Goal: Transaction & Acquisition: Book appointment/travel/reservation

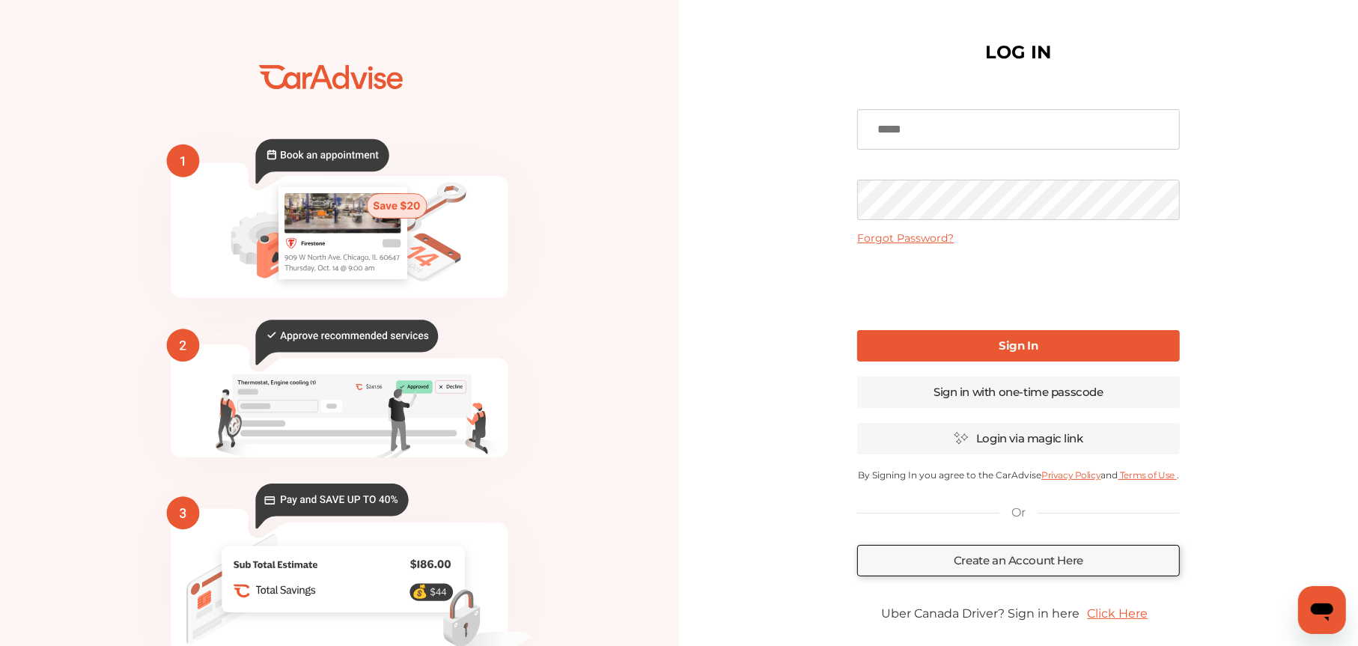
type input "**********"
click at [1215, 344] on div "**********" at bounding box center [1018, 364] width 679 height 729
click at [1041, 346] on link "Sign In" at bounding box center [1018, 345] width 322 height 31
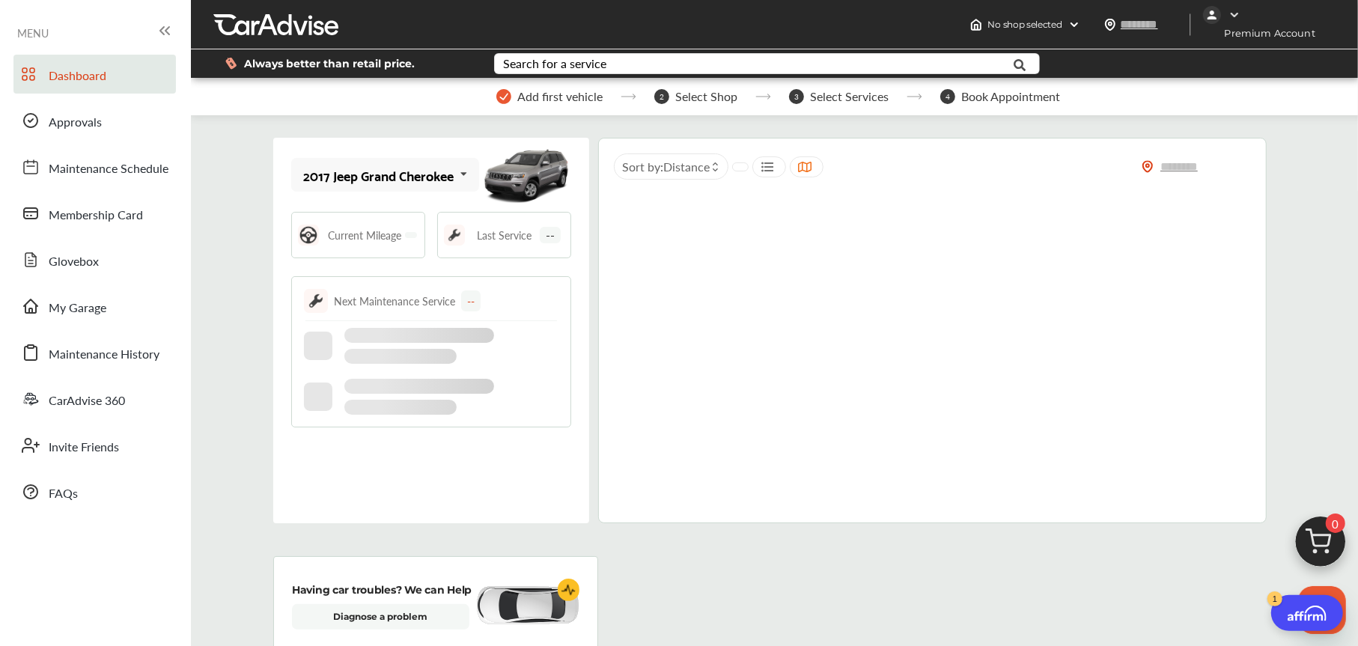
type input "*****"
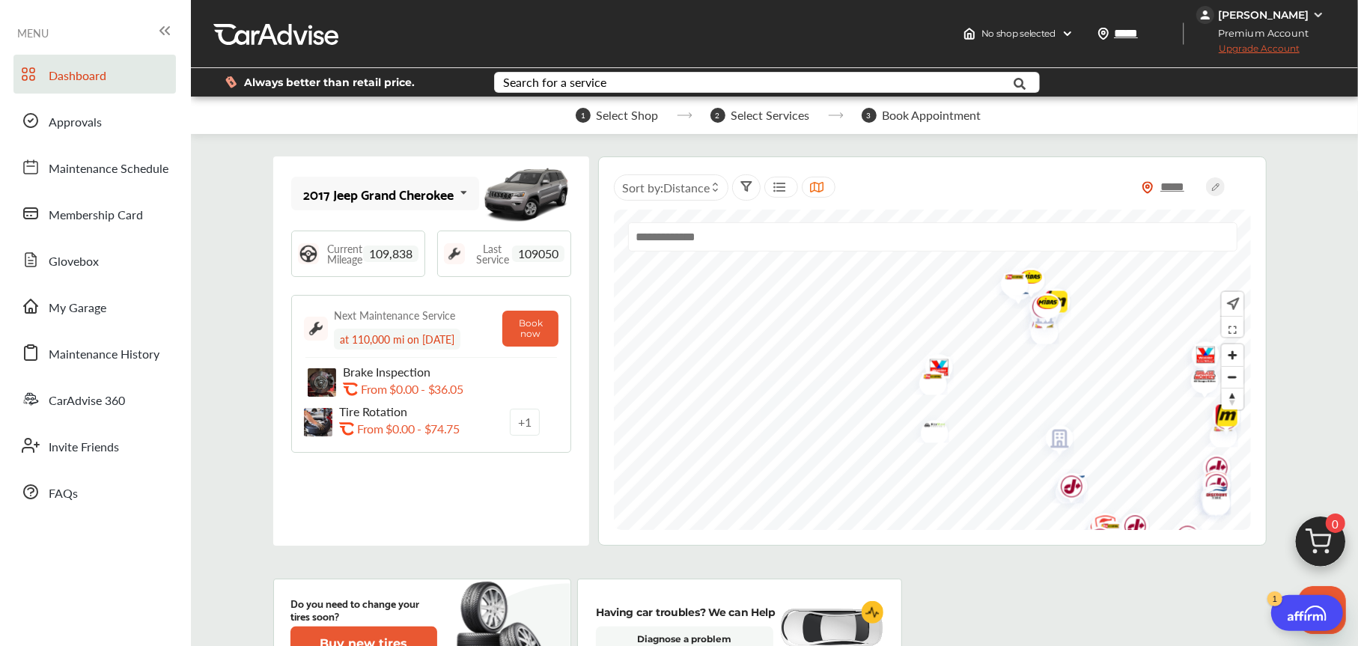
click at [425, 476] on div "2017 Jeep Grand Cherokee 2017 Jeep Grand Cherokee Current Mileage 109,838 Last …" at bounding box center [431, 350] width 316 height 389
click at [386, 374] on p "Brake Inspection" at bounding box center [425, 372] width 165 height 14
click at [374, 434] on p "From $0.00 - $74.75" at bounding box center [408, 429] width 103 height 14
click at [526, 179] on img at bounding box center [526, 193] width 90 height 67
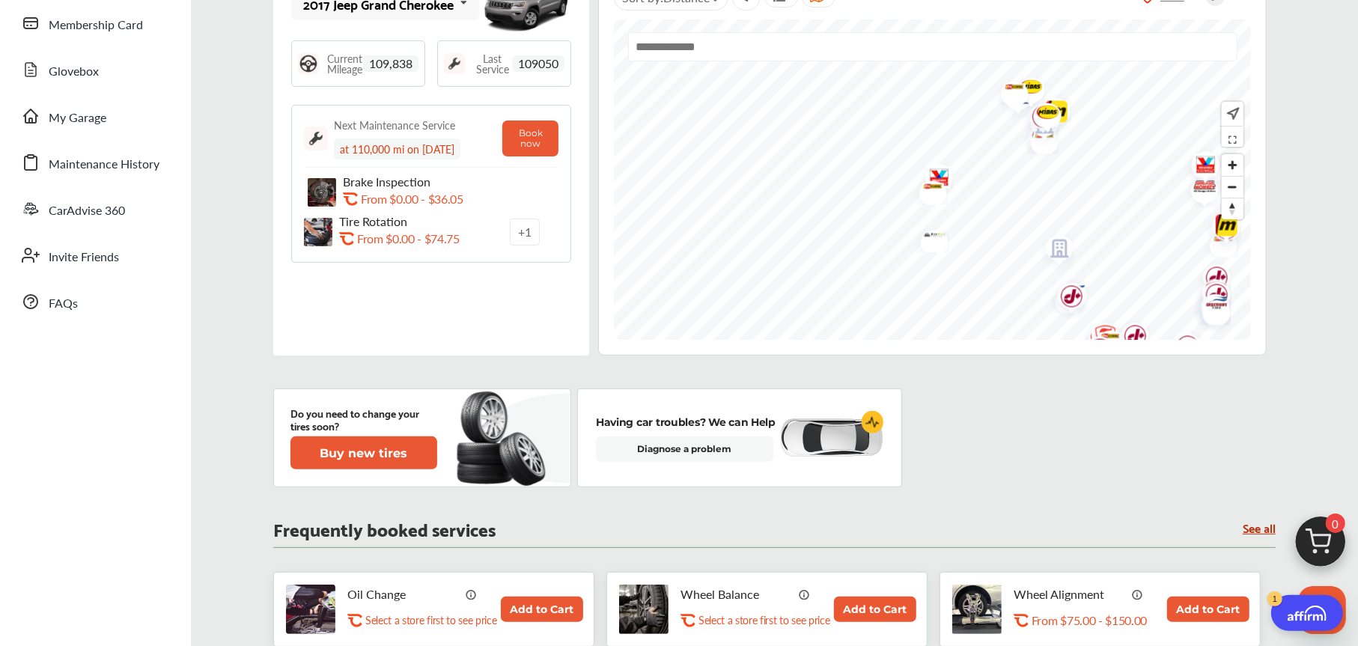
scroll to position [299, 0]
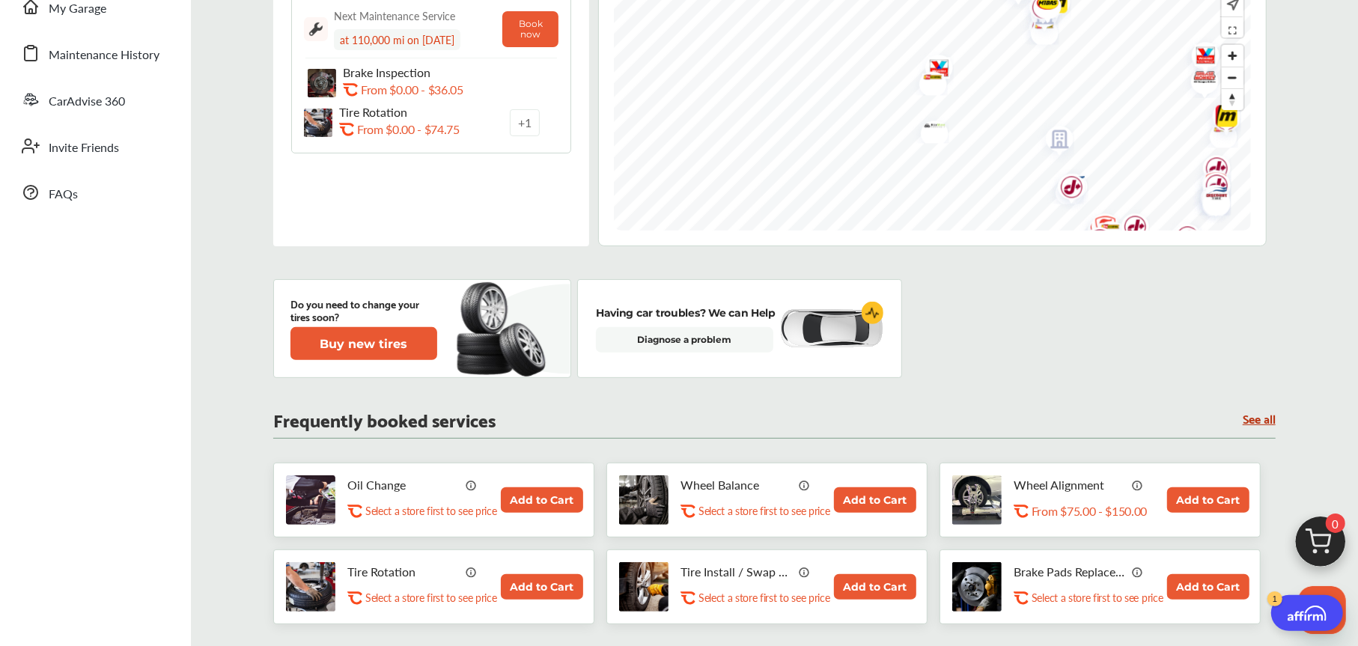
click at [988, 320] on div "Do you need to change your tires soon? Buy new tires Having car troubles? We ca…" at bounding box center [774, 328] width 1003 height 99
click at [1250, 338] on div "Do you need to change your tires soon? Buy new tires Having car troubles? We ca…" at bounding box center [774, 328] width 1003 height 99
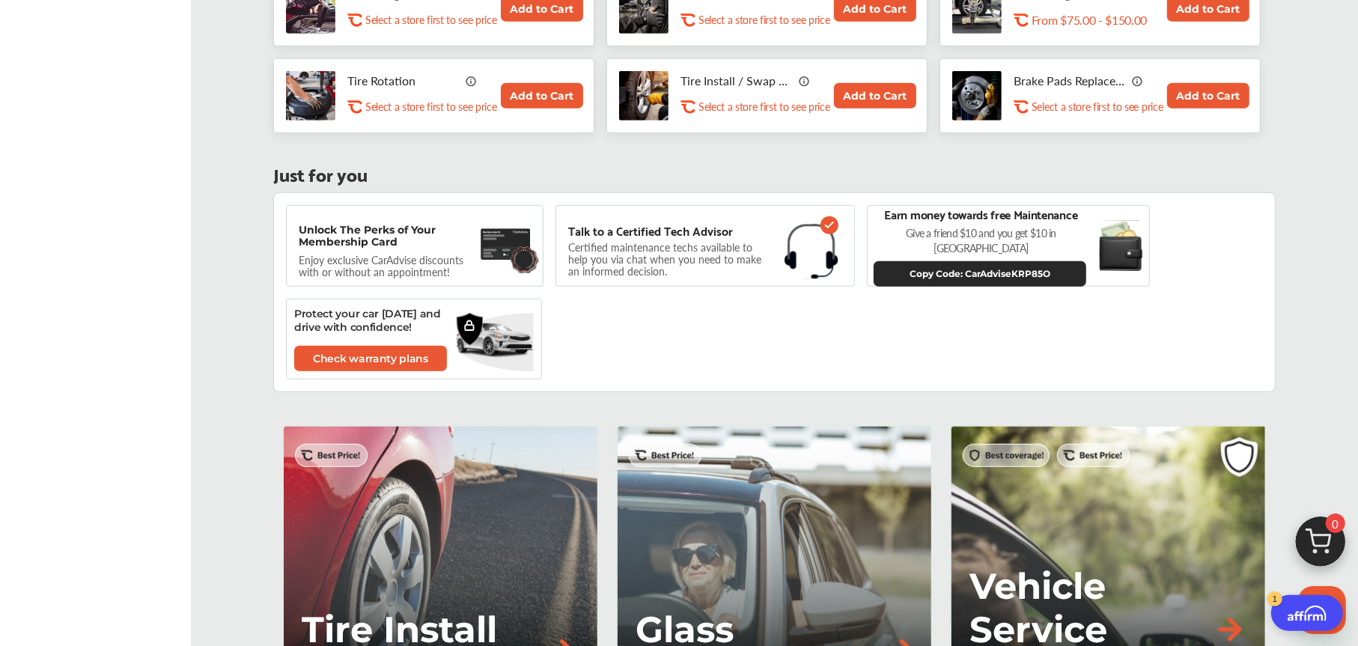
scroll to position [824, 0]
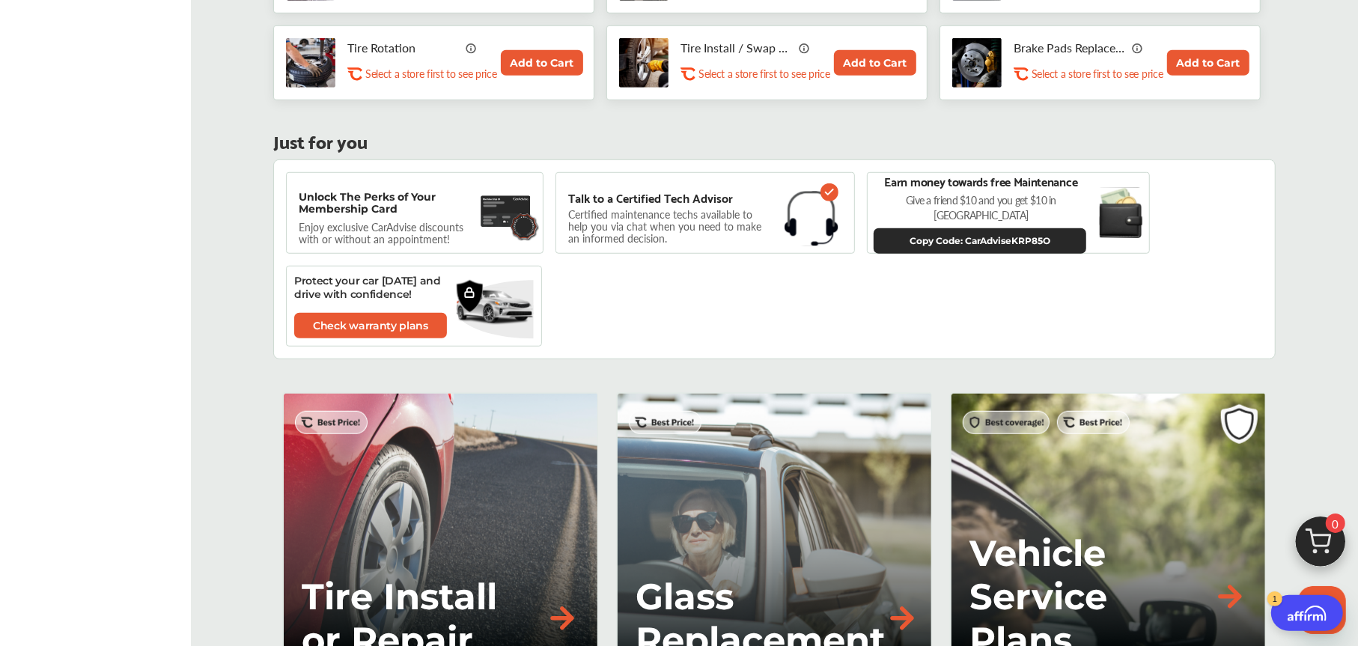
click at [690, 314] on div "Unlock The Perks of Your Membership Card Enjoy exclusive CarAdvise discounts wi…" at bounding box center [774, 259] width 1003 height 200
click at [837, 314] on div "Unlock The Perks of Your Membership Card Enjoy exclusive CarAdvise discounts wi…" at bounding box center [774, 259] width 1003 height 200
click at [849, 317] on div "Unlock The Perks of Your Membership Card Enjoy exclusive CarAdvise discounts wi…" at bounding box center [774, 259] width 1003 height 200
click at [1122, 325] on div "Unlock The Perks of Your Membership Card Enjoy exclusive CarAdvise discounts wi…" at bounding box center [774, 259] width 1003 height 200
click at [1316, 194] on div "1 Select Shop 2 Select Services 3 Book Appointment 2017 Jeep Grand Cherokee 201…" at bounding box center [774, 152] width 1152 height 1729
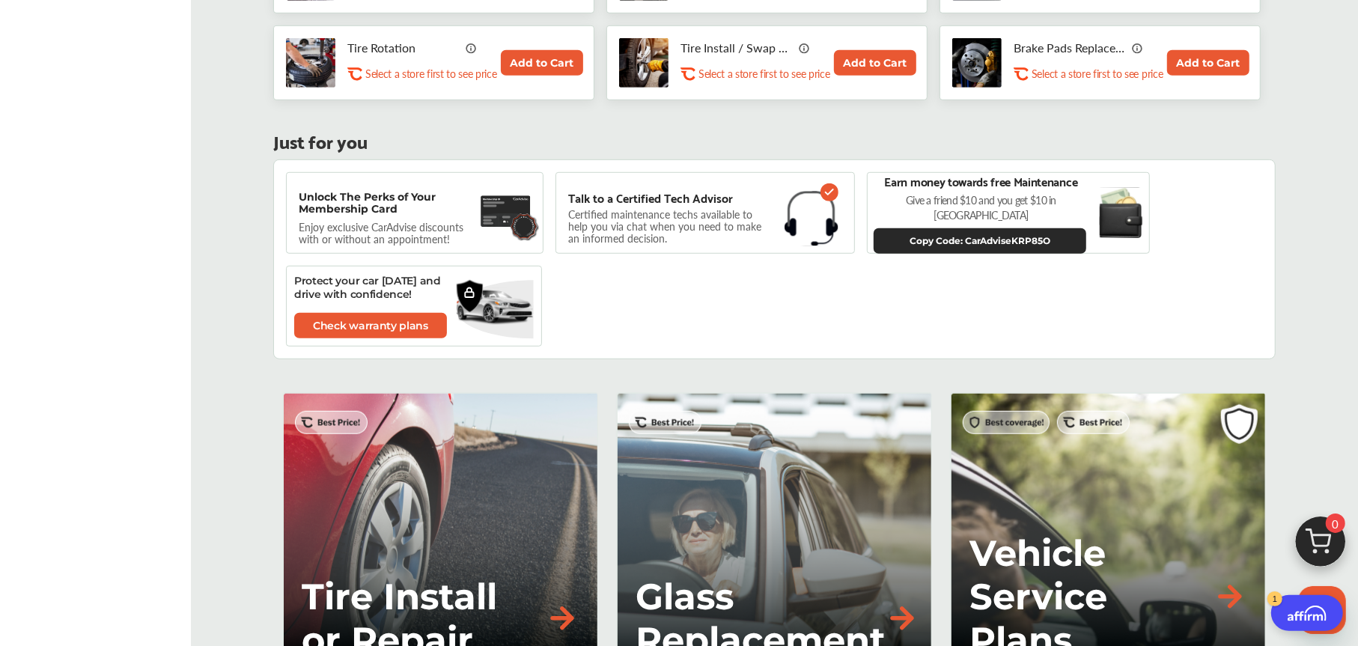
click at [162, 413] on ul "Dashboard Approvals Maintenance Schedule Membership Card Glovebox My Garage Mai…" at bounding box center [95, 148] width 176 height 1849
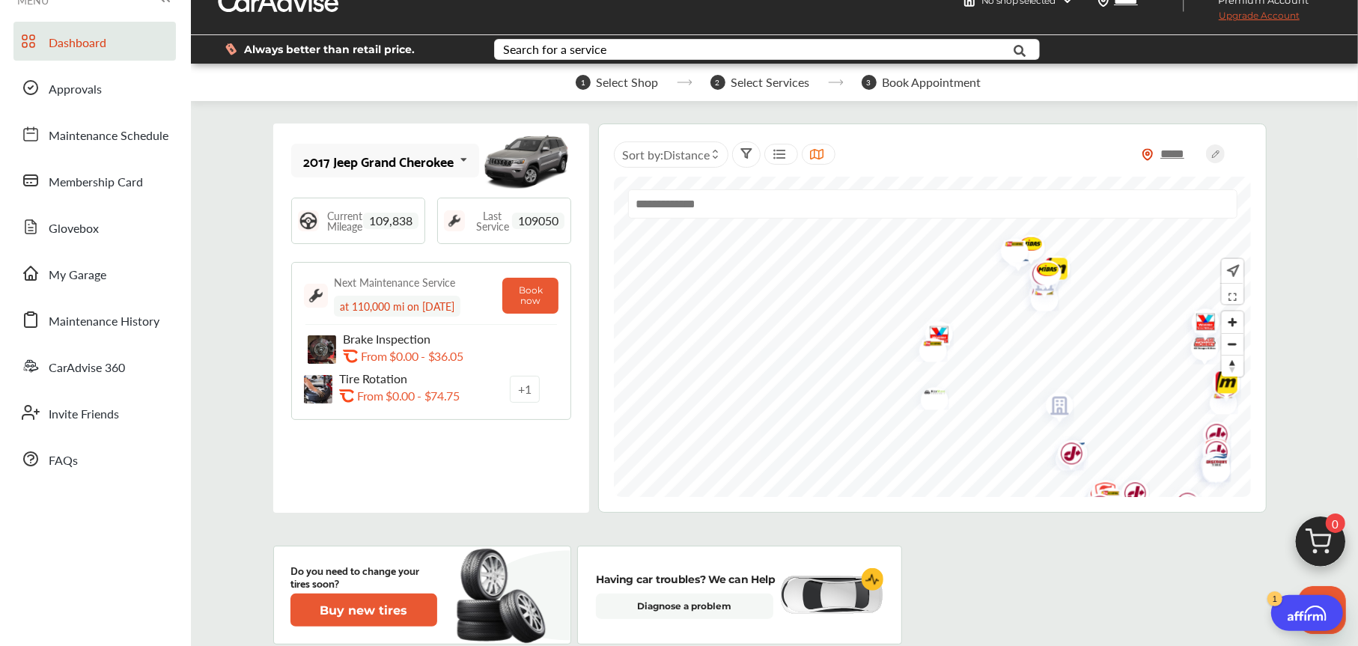
scroll to position [0, 0]
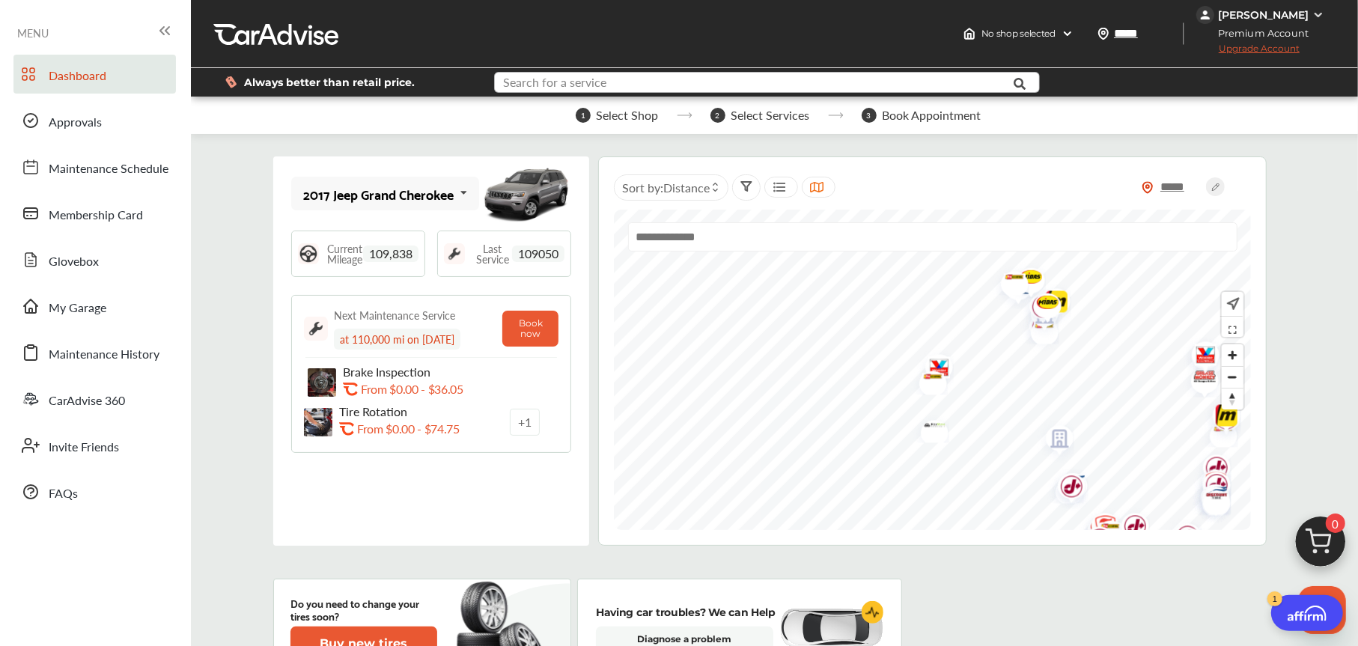
click at [657, 76] on input "text" at bounding box center [746, 84] width 500 height 23
click at [1150, 129] on div "1 Select Shop 2 Select Services 3 Book Appointment" at bounding box center [778, 115] width 1175 height 37
click at [530, 422] on div "+ 1" at bounding box center [525, 422] width 30 height 27
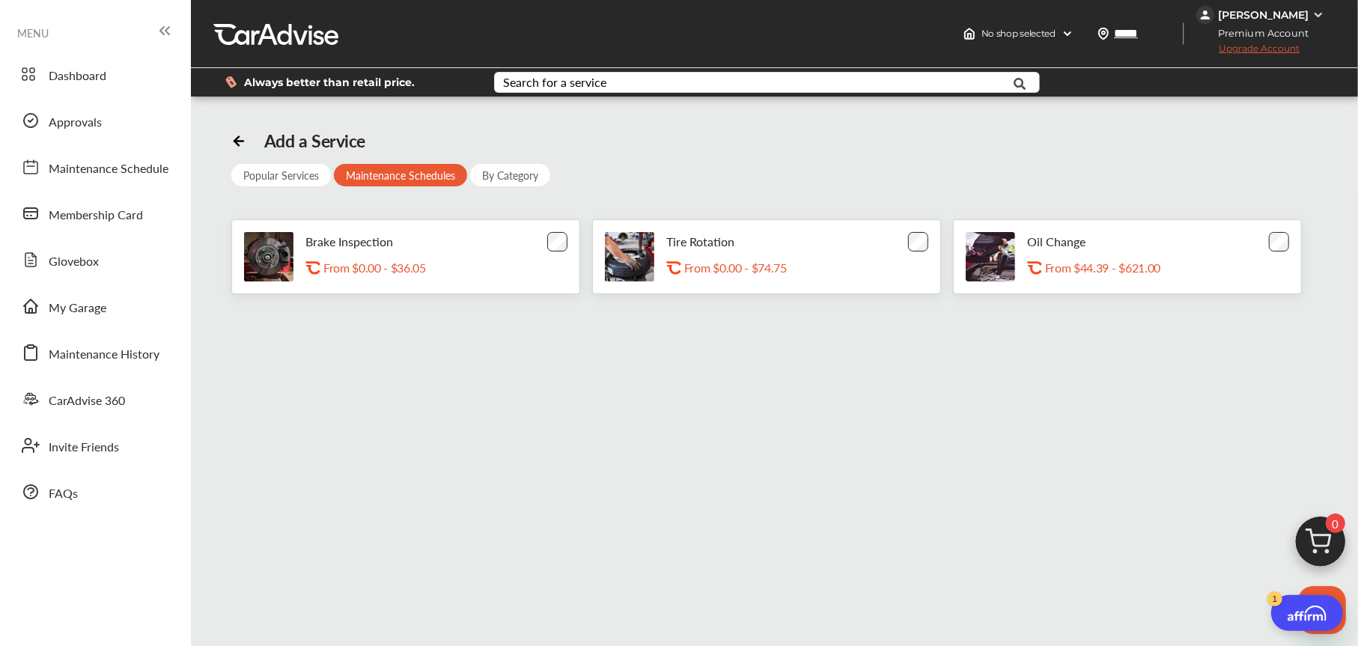
click at [286, 171] on div "Popular Services" at bounding box center [281, 175] width 100 height 22
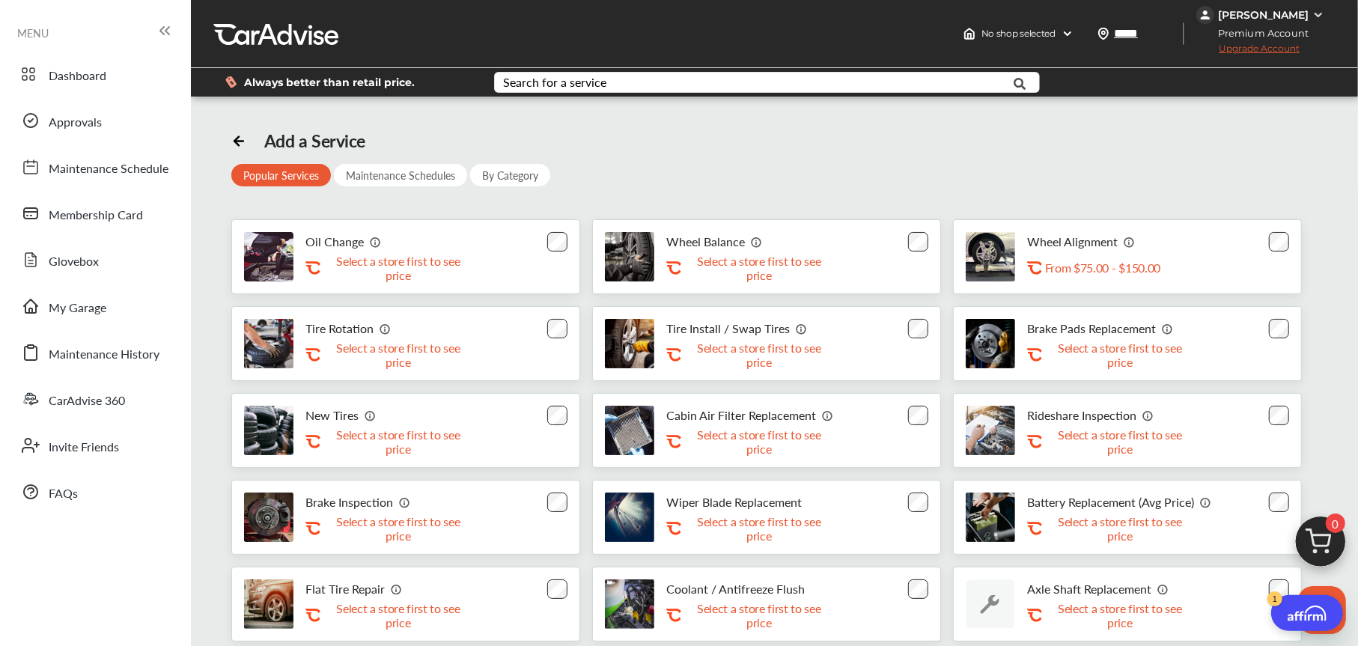
click at [909, 160] on div "Add a Service Popular Services Maintenance Schedules By Category Oil Change .st…" at bounding box center [774, 385] width 1086 height 511
click at [579, 80] on div "Search for a service" at bounding box center [554, 82] width 103 height 12
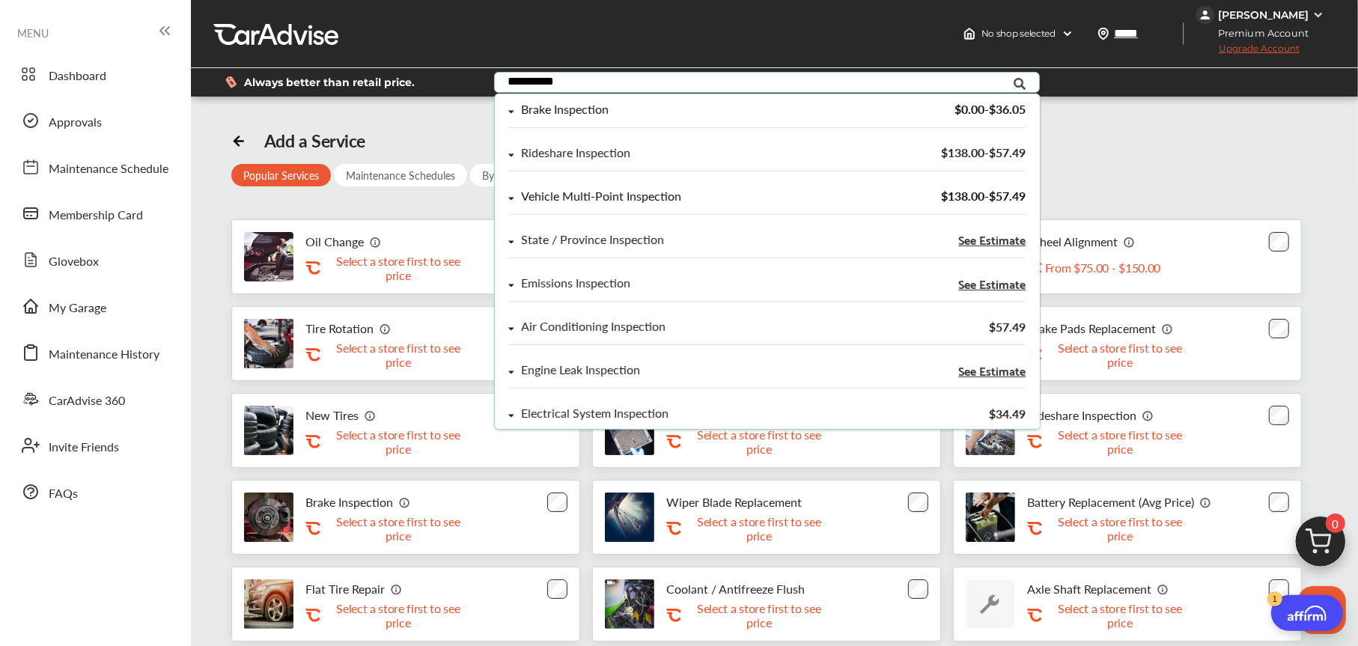
type input "**********"
click at [960, 200] on span "$138.00 - $57.49" at bounding box center [983, 195] width 85 height 17
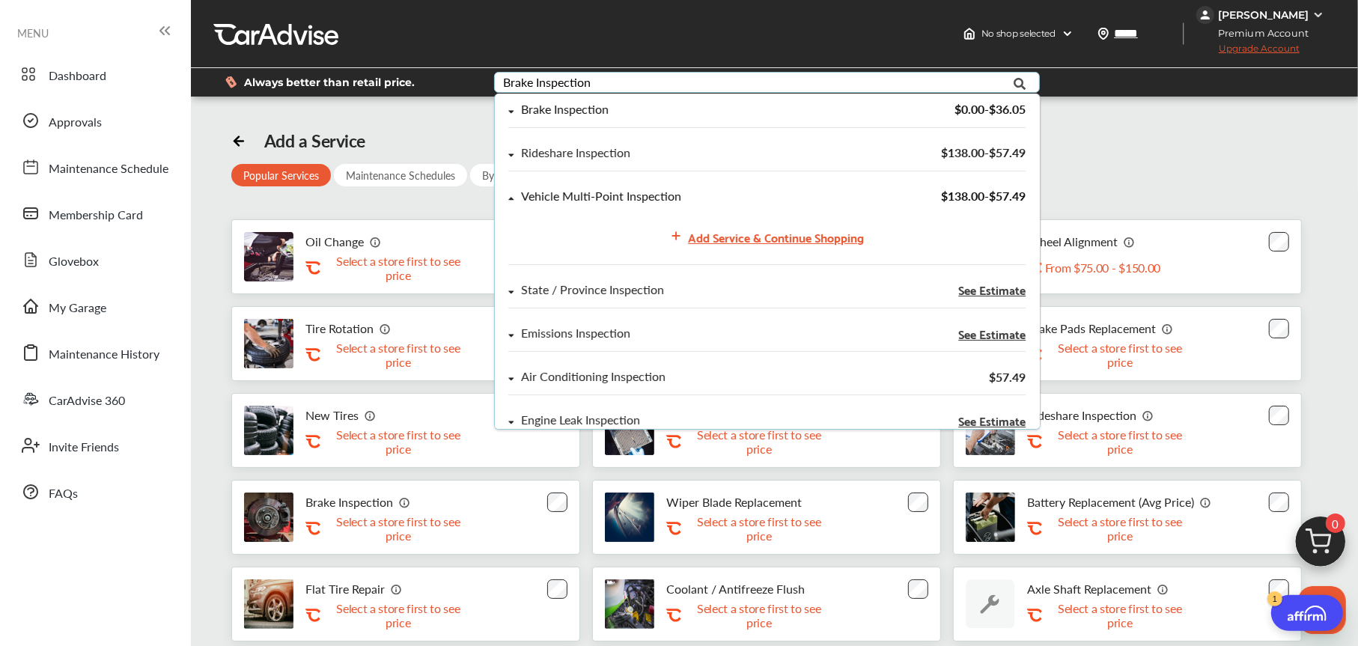
click at [595, 192] on div "Vehicle Multi-Point Inspection" at bounding box center [601, 196] width 160 height 13
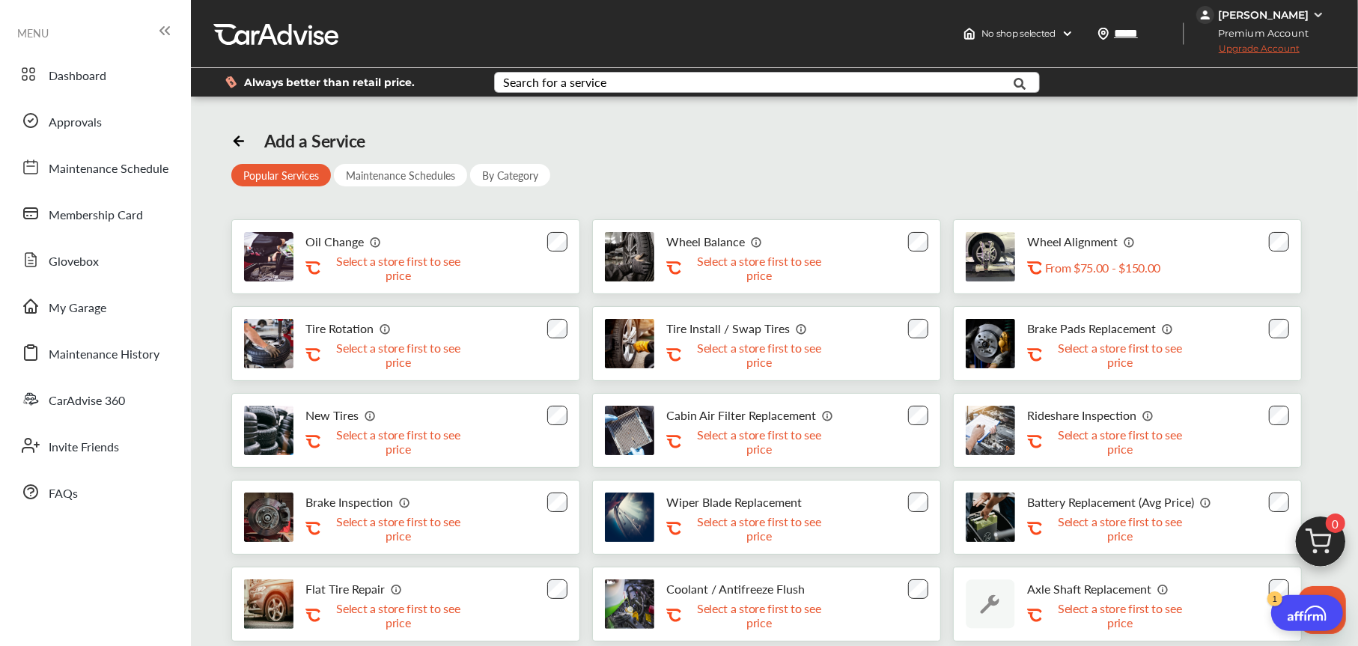
click at [1354, 169] on div "Add a Service Popular Services Maintenance Schedules By Category Oil Change .st…" at bounding box center [775, 442] width 1160 height 669
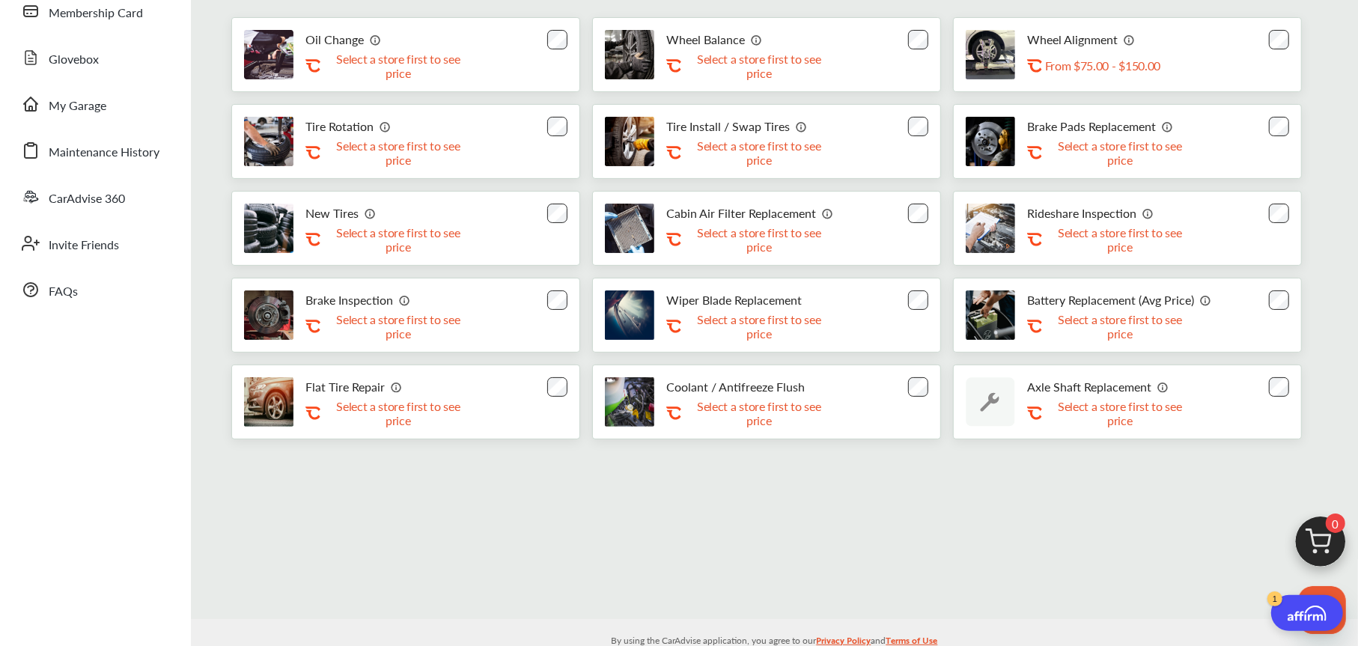
scroll to position [150, 0]
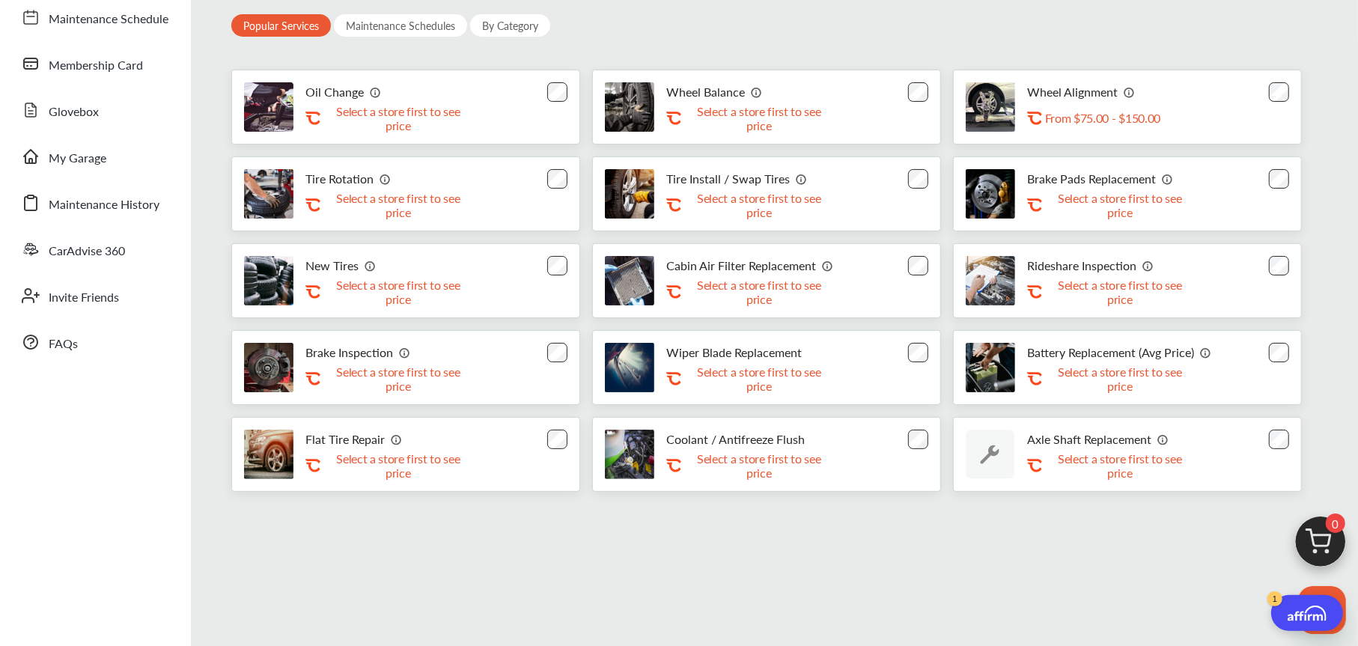
click at [394, 15] on div "Maintenance Schedules" at bounding box center [400, 25] width 133 height 22
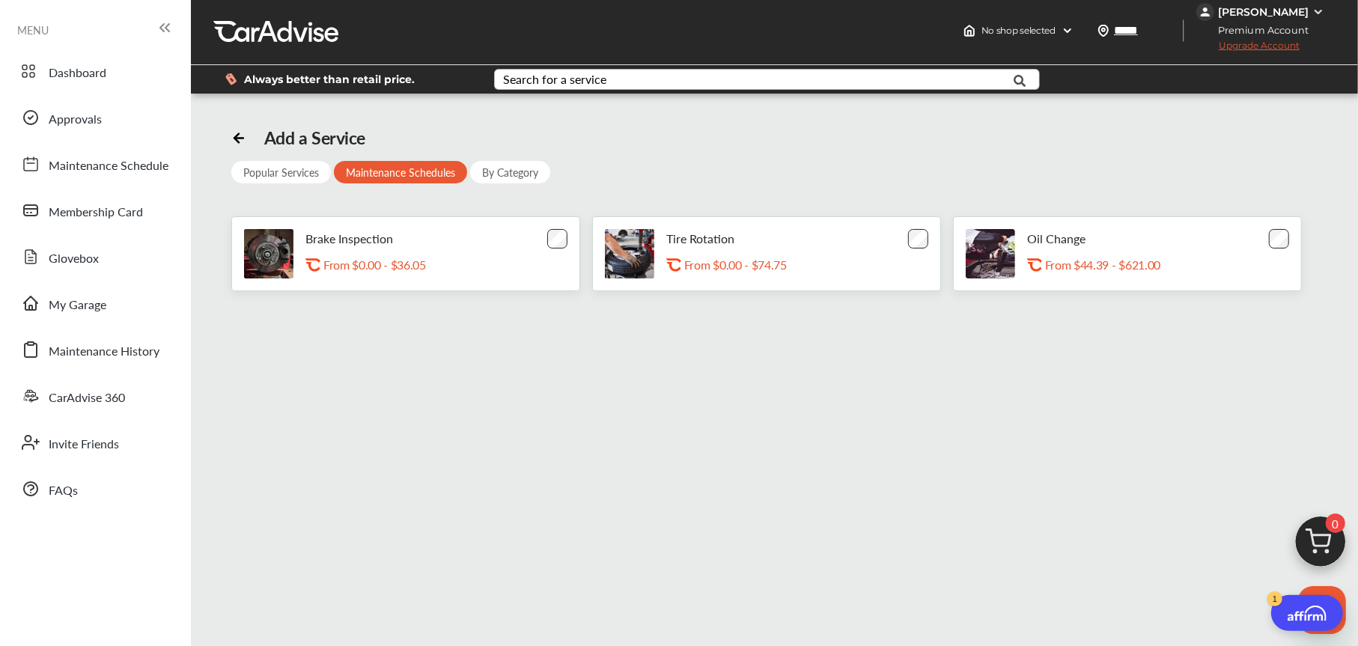
scroll to position [0, 0]
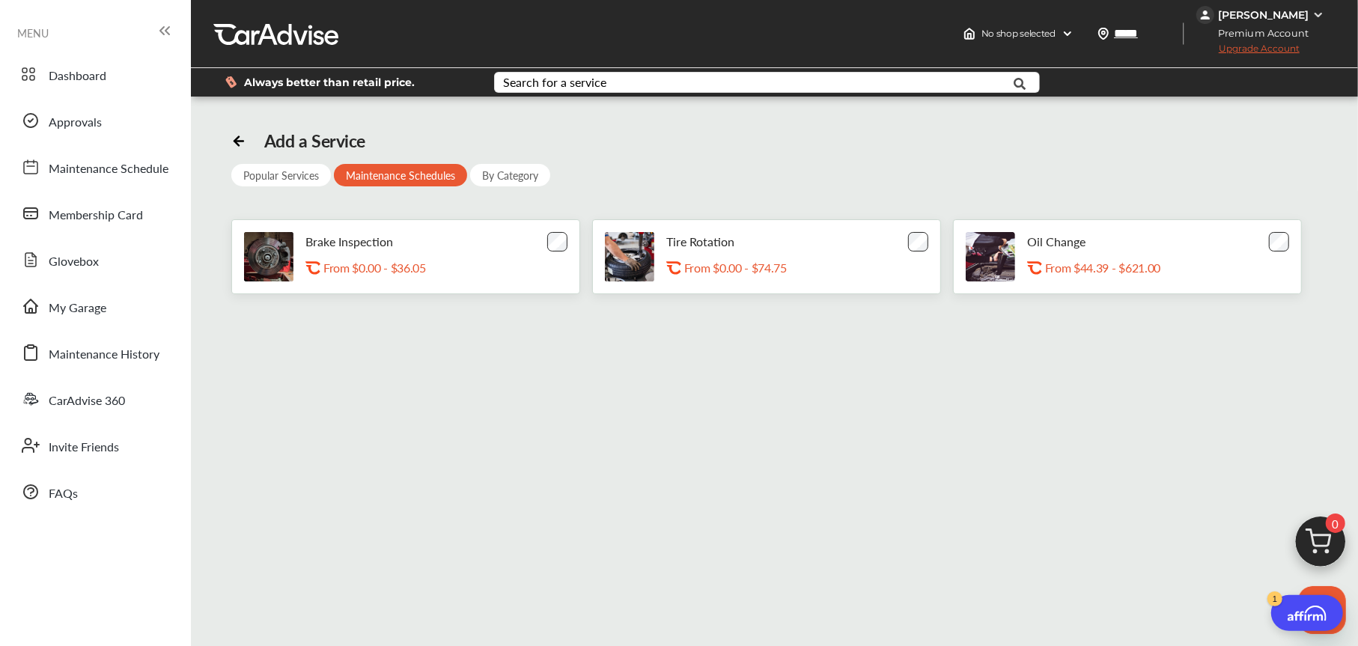
click at [525, 169] on div "By Category" at bounding box center [510, 175] width 80 height 22
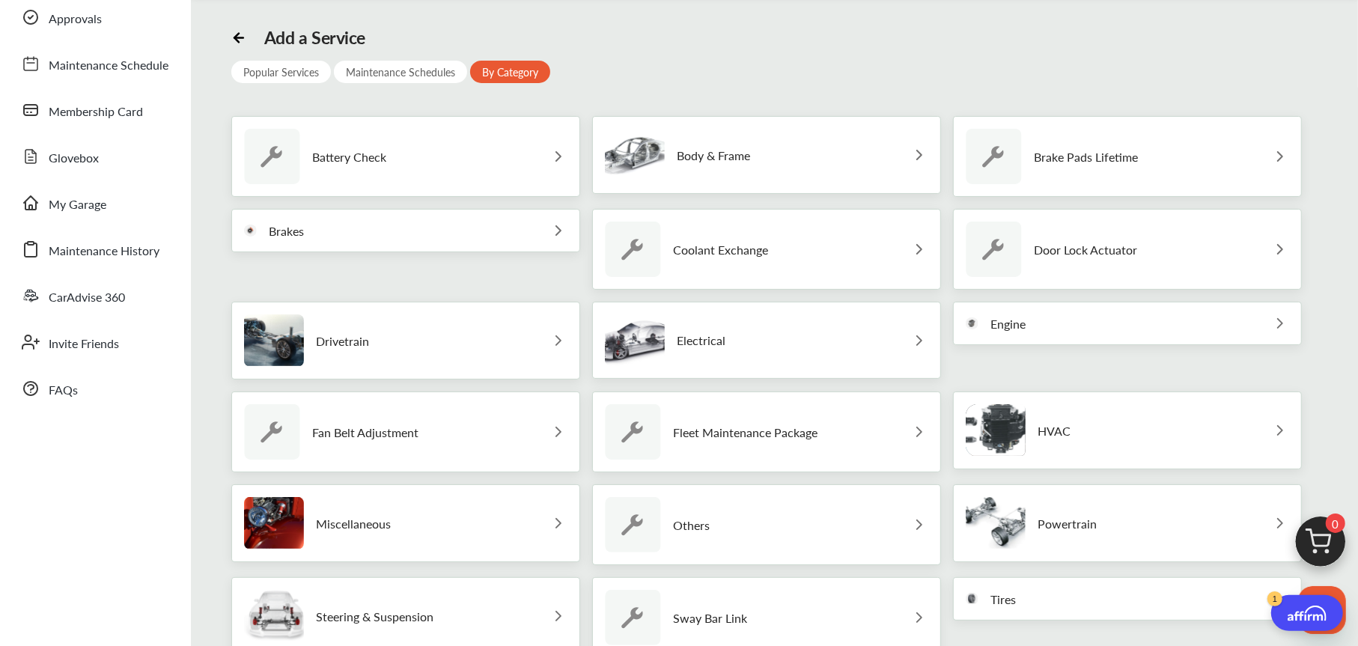
scroll to position [156, 0]
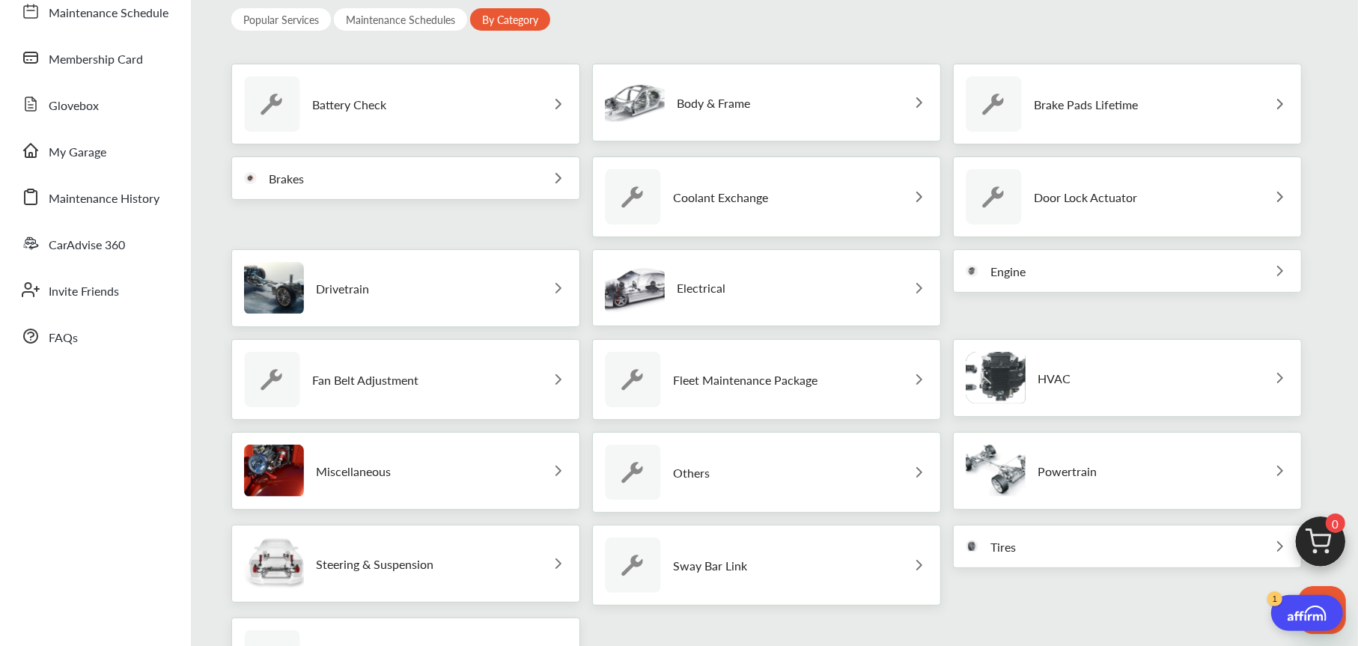
click at [373, 478] on div "Miscellaneous" at bounding box center [317, 471] width 147 height 52
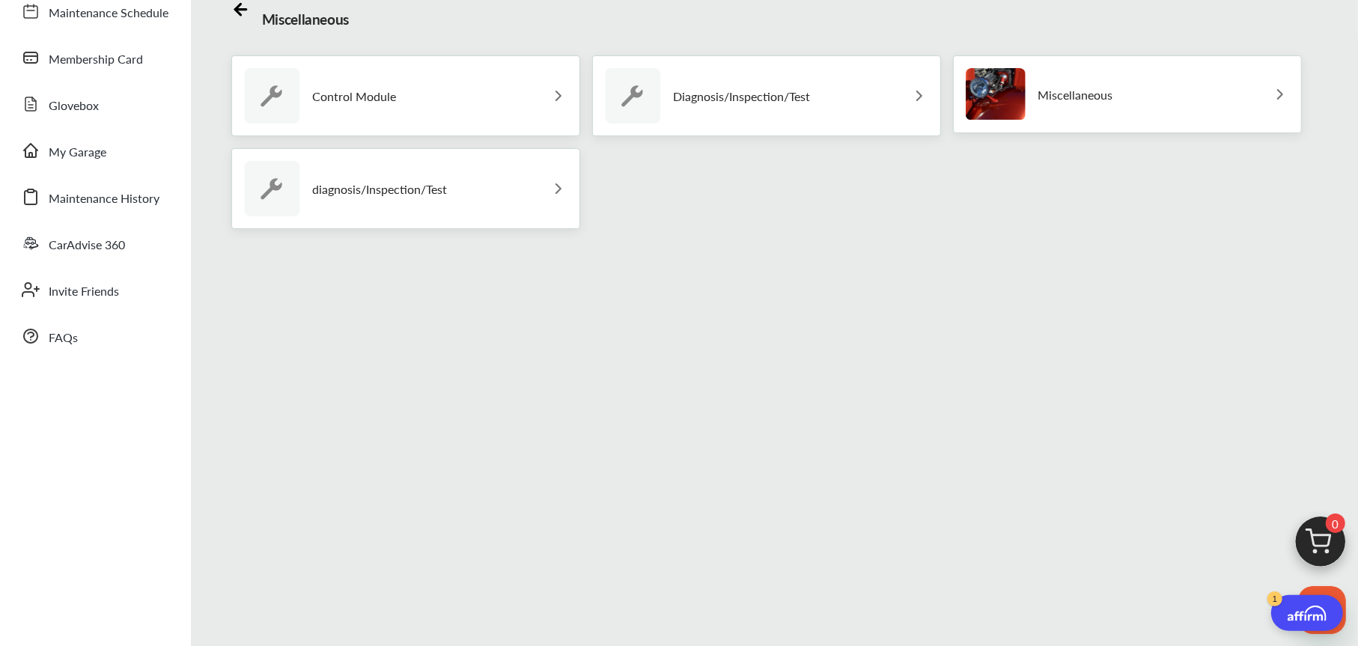
click at [884, 74] on div "Diagnosis/Inspection/Test" at bounding box center [766, 95] width 349 height 81
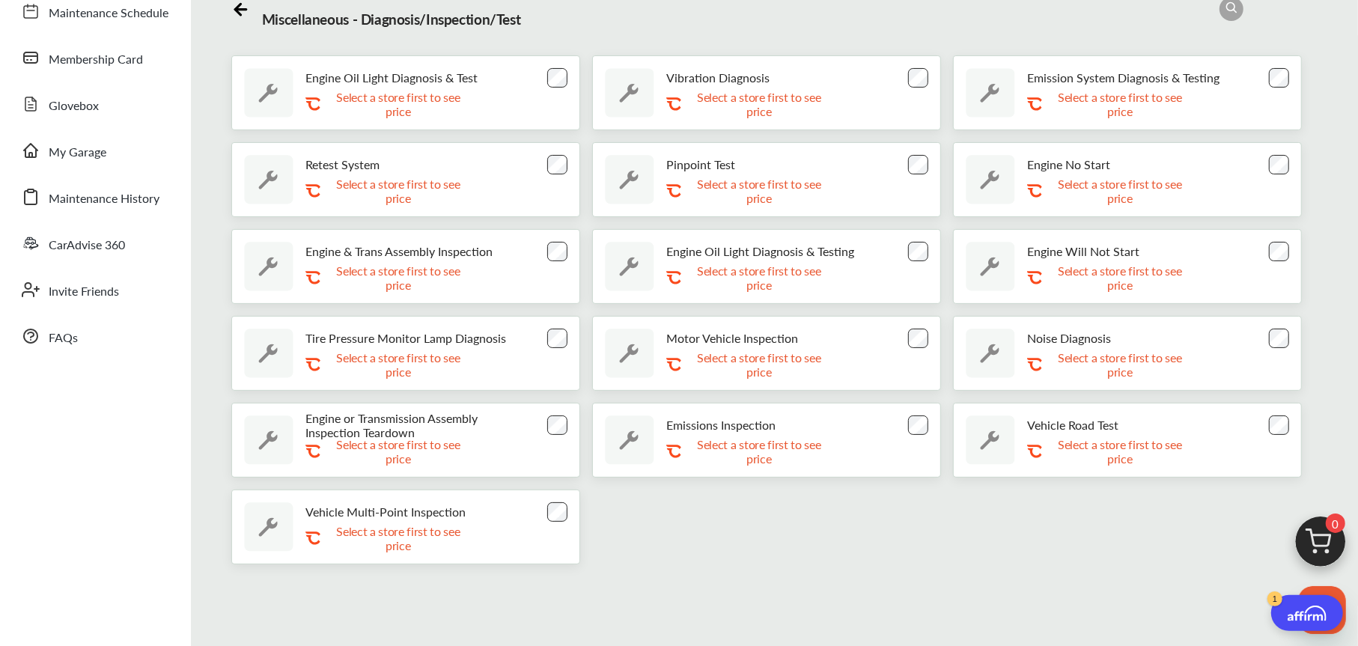
click at [1113, 97] on p "Select a store first to see price" at bounding box center [1120, 104] width 150 height 28
click at [852, 531] on div "Engine Oil Light Diagnosis & Test .st0{fill:#FA4A1C;} Select a store first to s…" at bounding box center [774, 309] width 1086 height 509
click at [369, 528] on p "Select a store first to see price" at bounding box center [398, 538] width 150 height 28
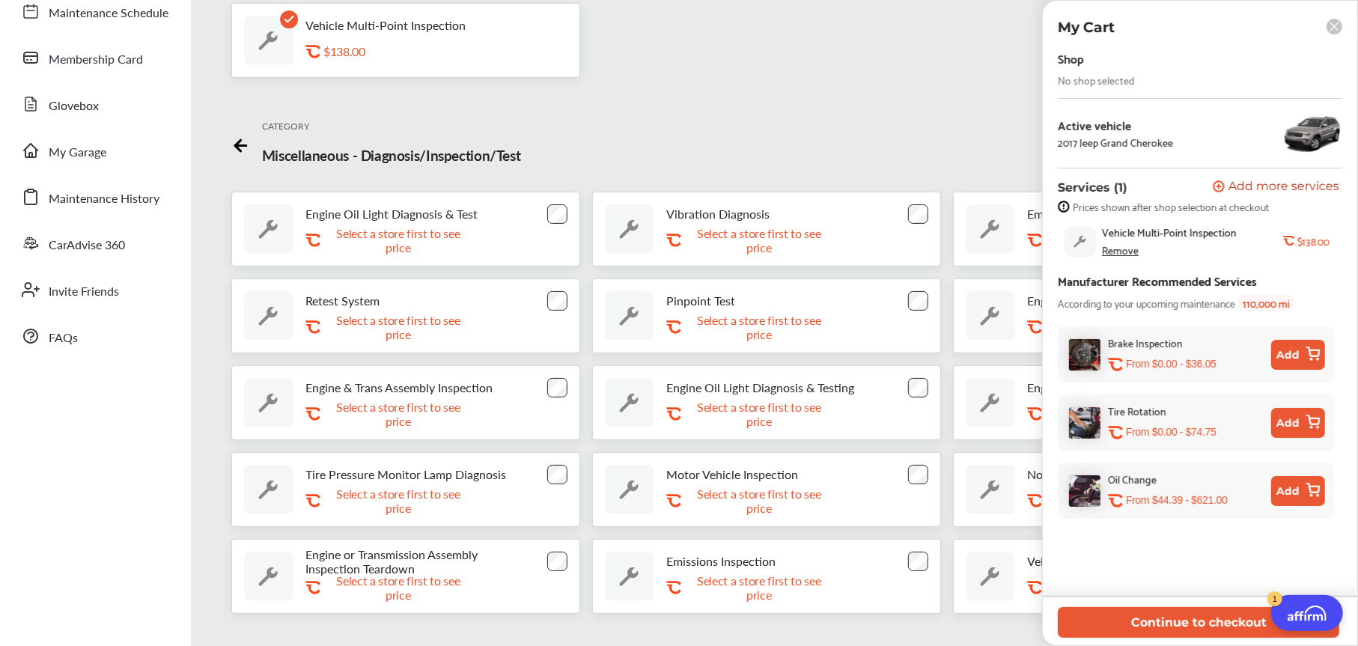
click at [1077, 75] on div "No shop selected" at bounding box center [1096, 80] width 77 height 12
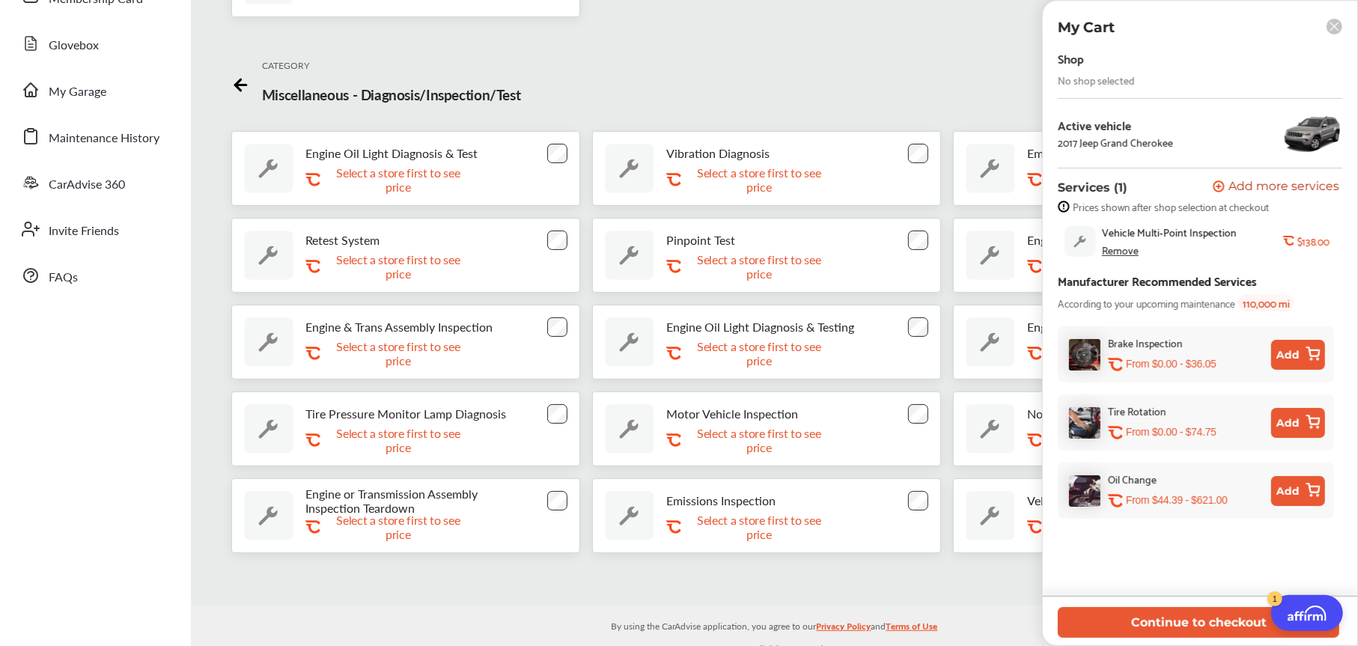
scroll to position [228, 0]
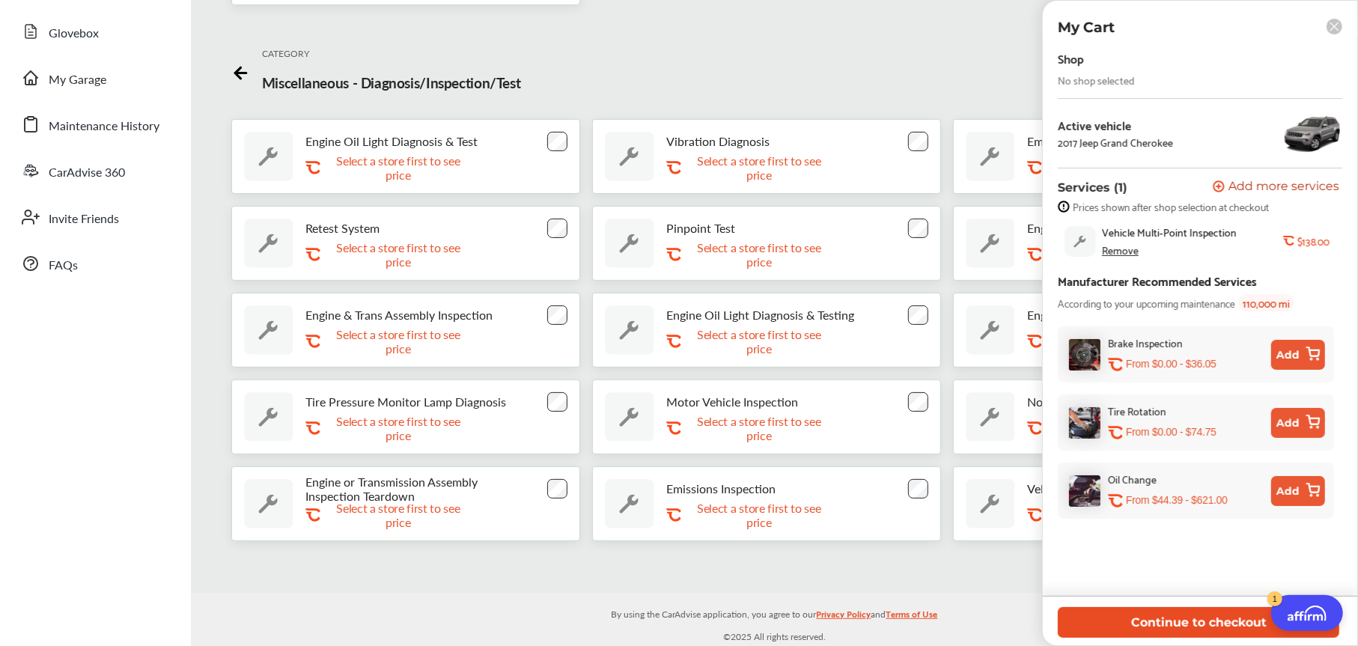
click at [1181, 620] on button "Continue to checkout" at bounding box center [1199, 622] width 282 height 31
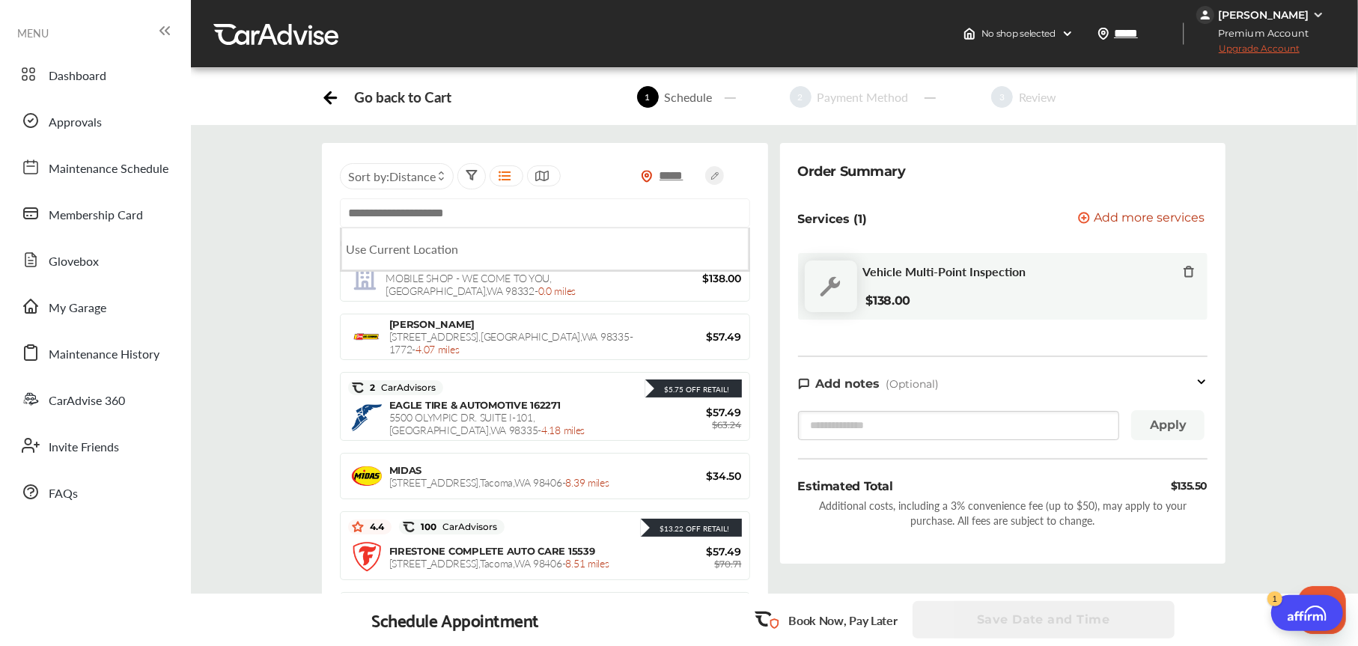
click at [433, 206] on input "text" at bounding box center [545, 212] width 410 height 29
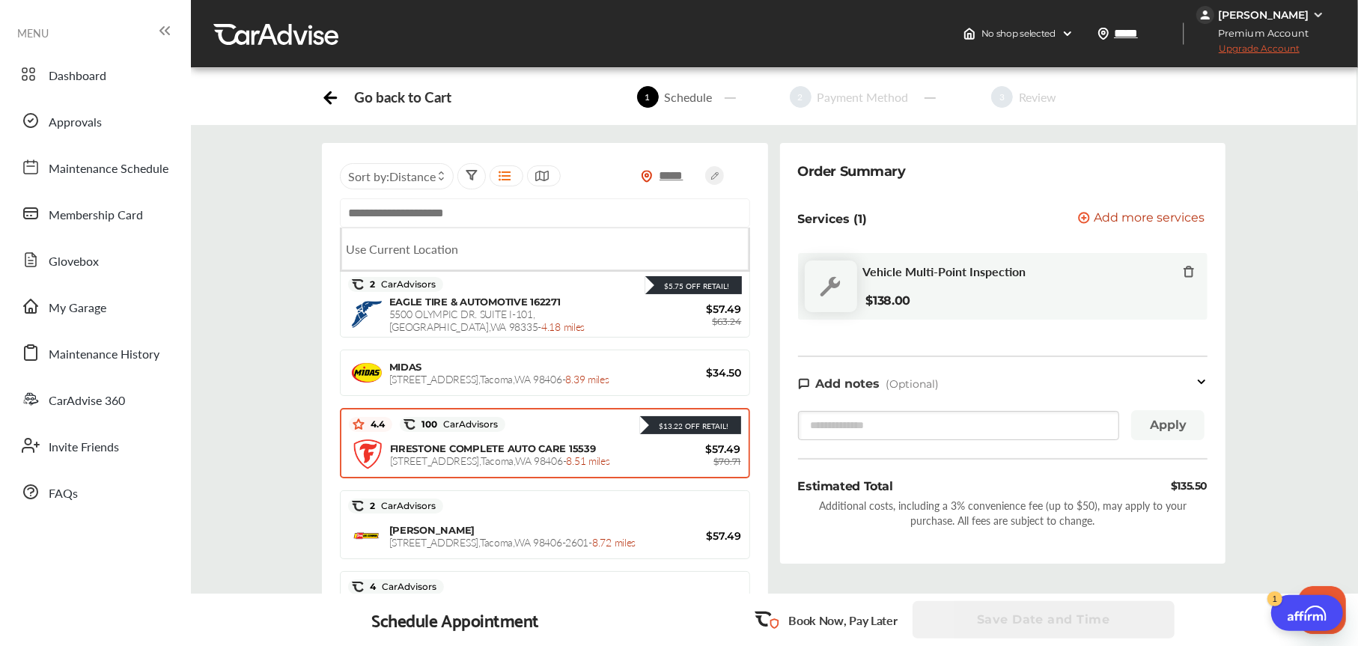
scroll to position [150, 0]
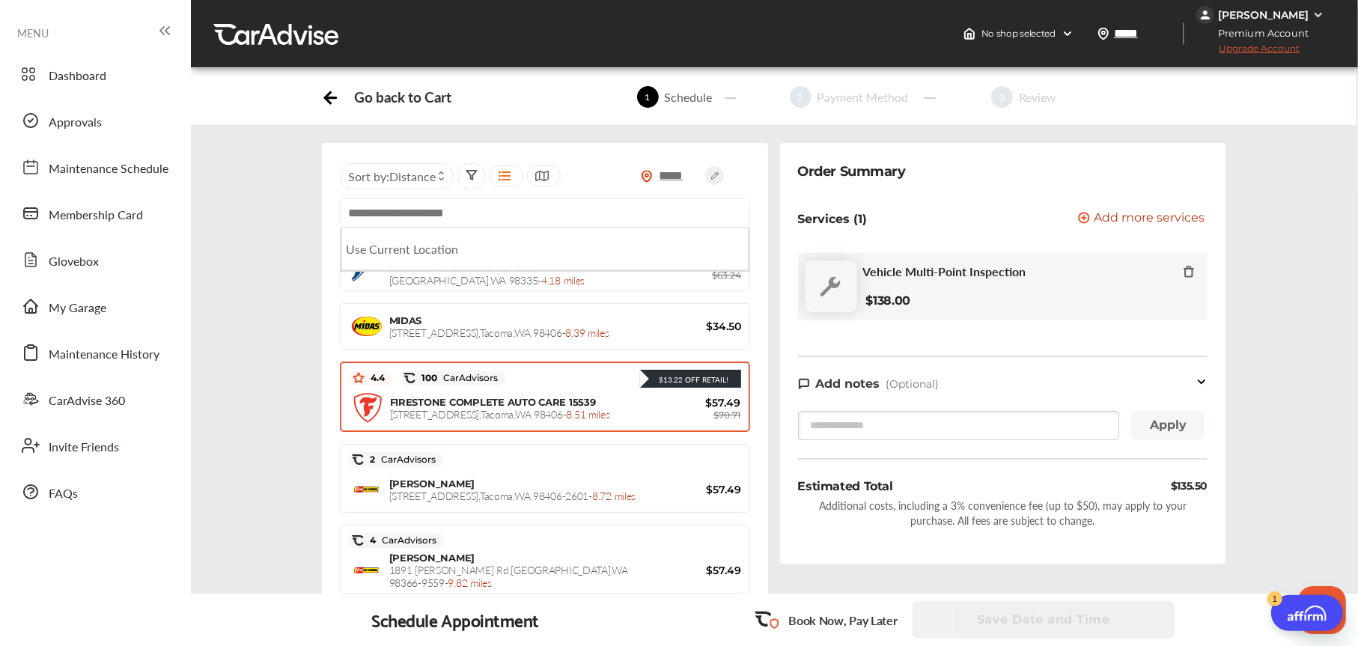
click at [431, 393] on div "FIRESTONE COMPLETE AUTO CARE 15539 [STREET_ADDRESS] - 8.51 miles $57.49 $70.71" at bounding box center [545, 407] width 392 height 37
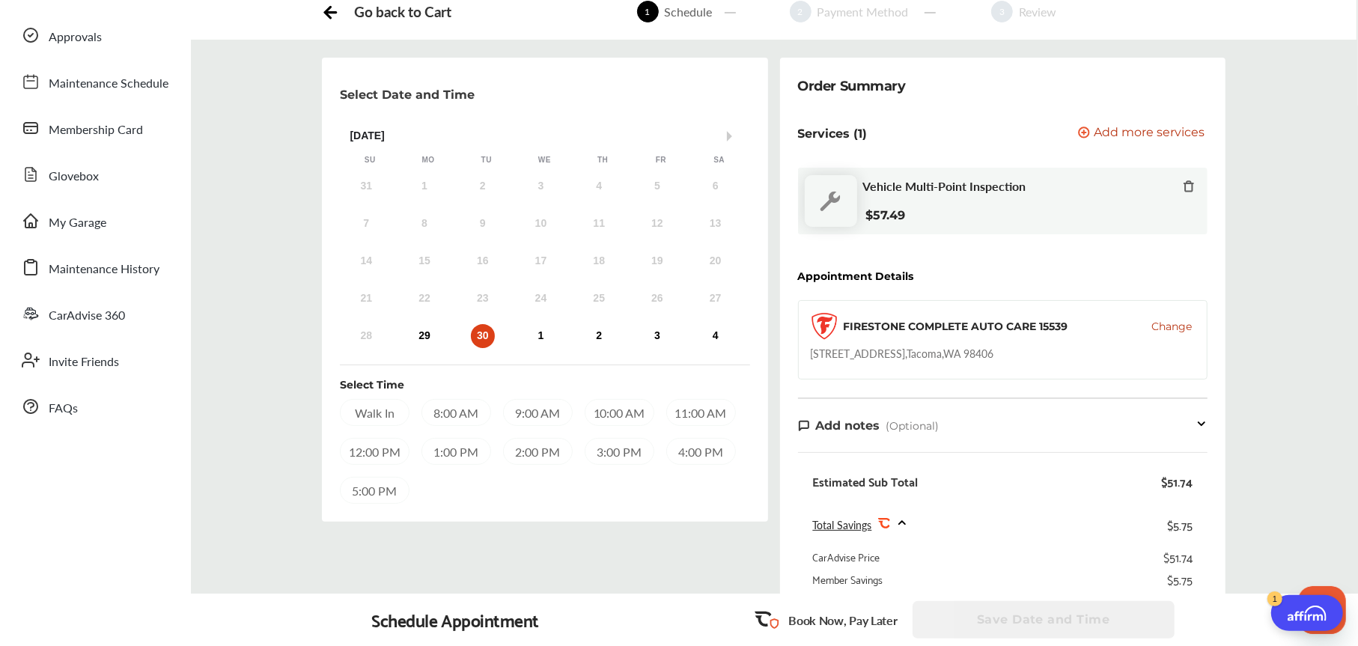
scroll to position [0, 0]
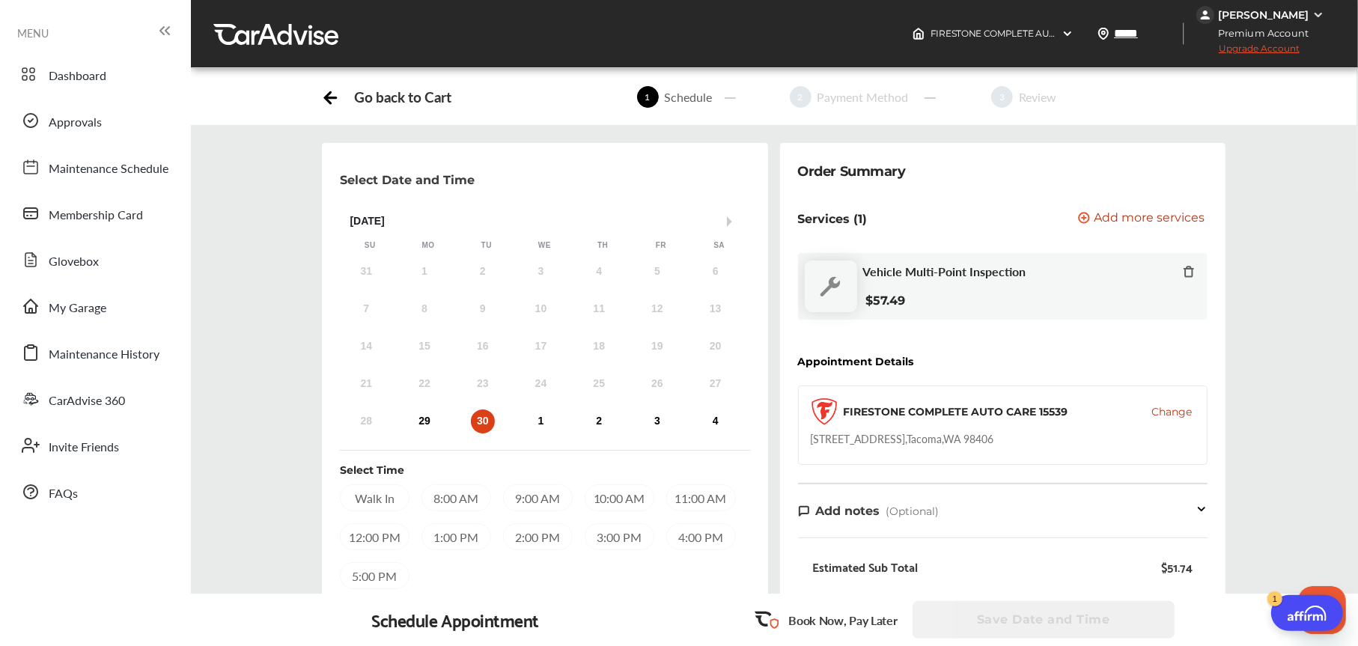
click at [365, 100] on div "Go back to Cart" at bounding box center [402, 96] width 97 height 17
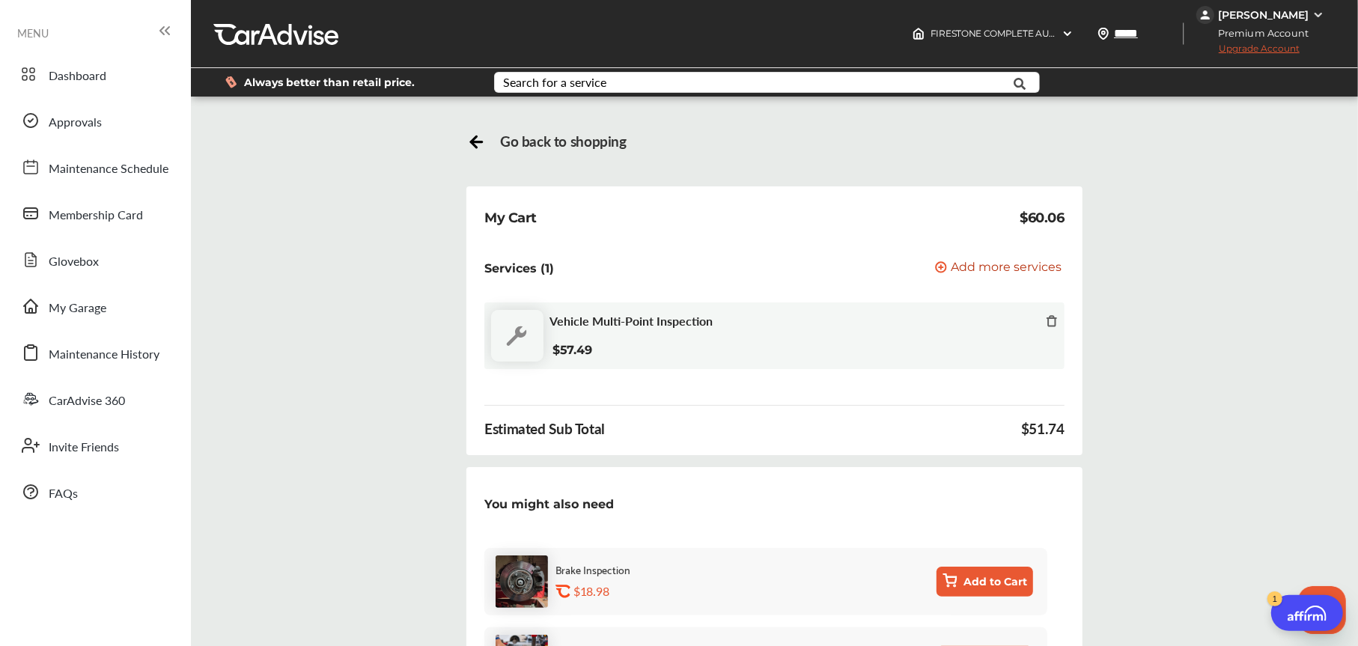
click at [471, 139] on icon at bounding box center [473, 141] width 5 height 11
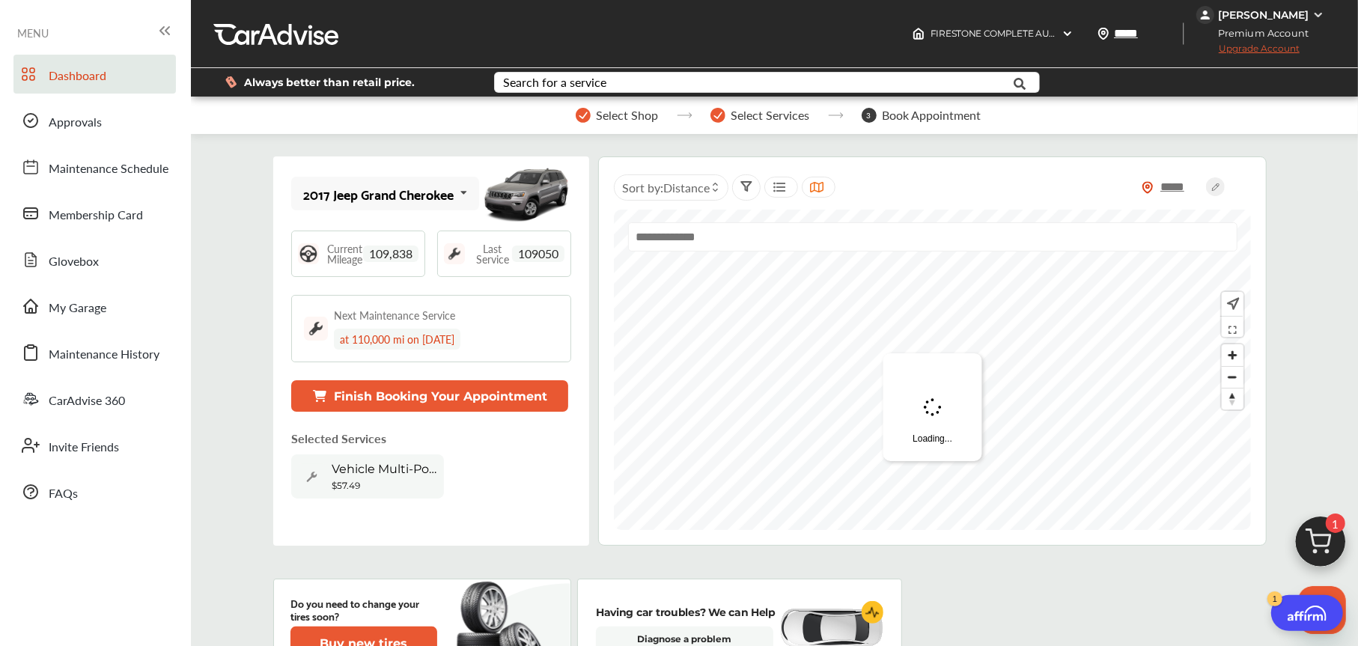
click at [417, 389] on button "Finish Booking Your Appointment" at bounding box center [429, 395] width 277 height 31
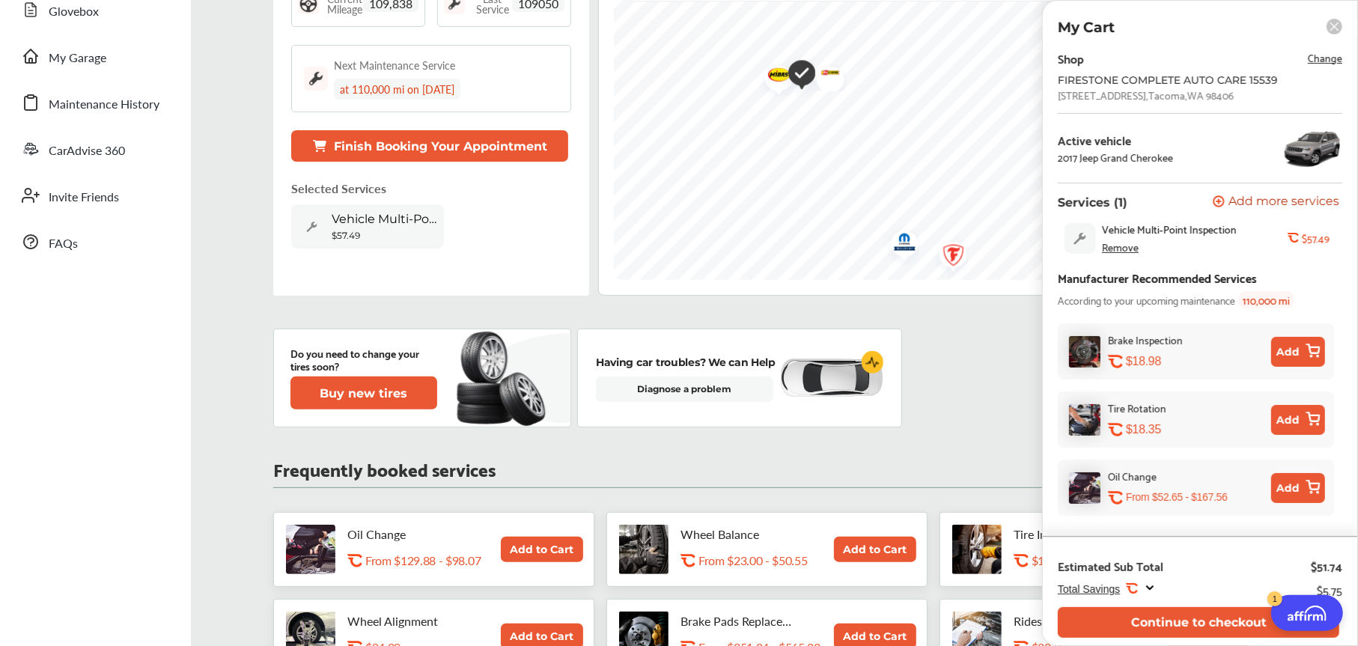
scroll to position [299, 0]
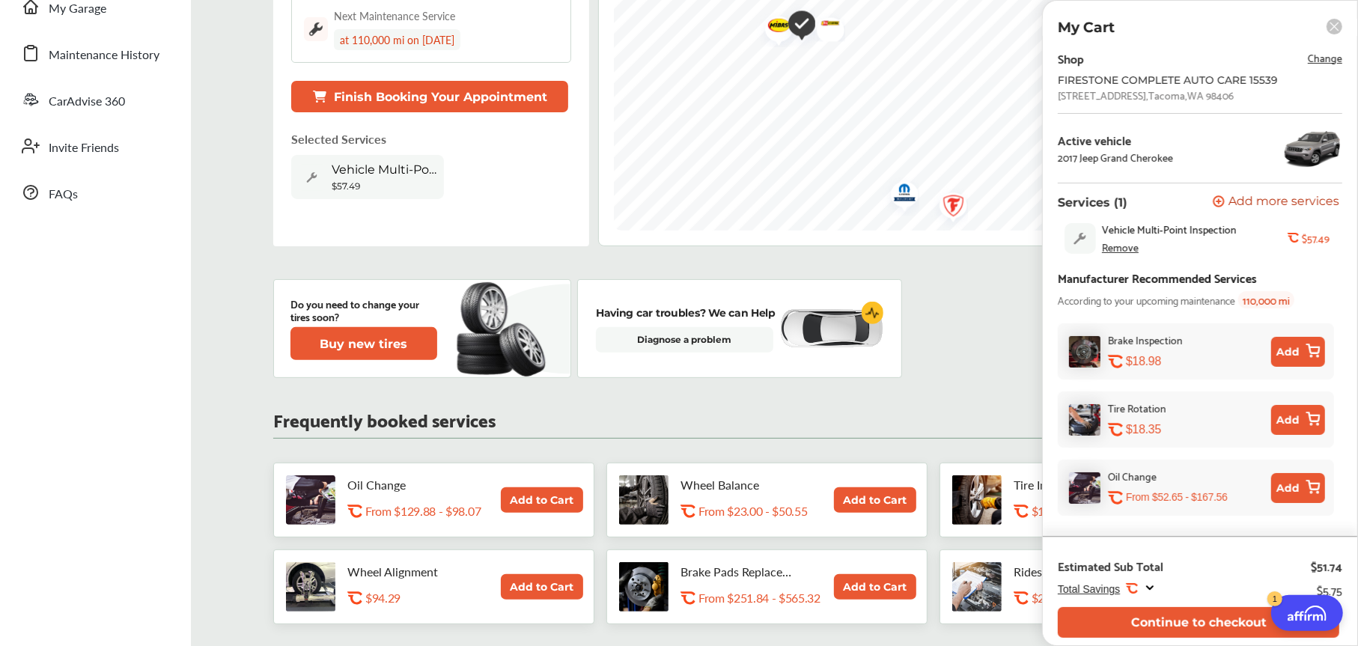
click at [1334, 25] on icon at bounding box center [1335, 27] width 16 height 16
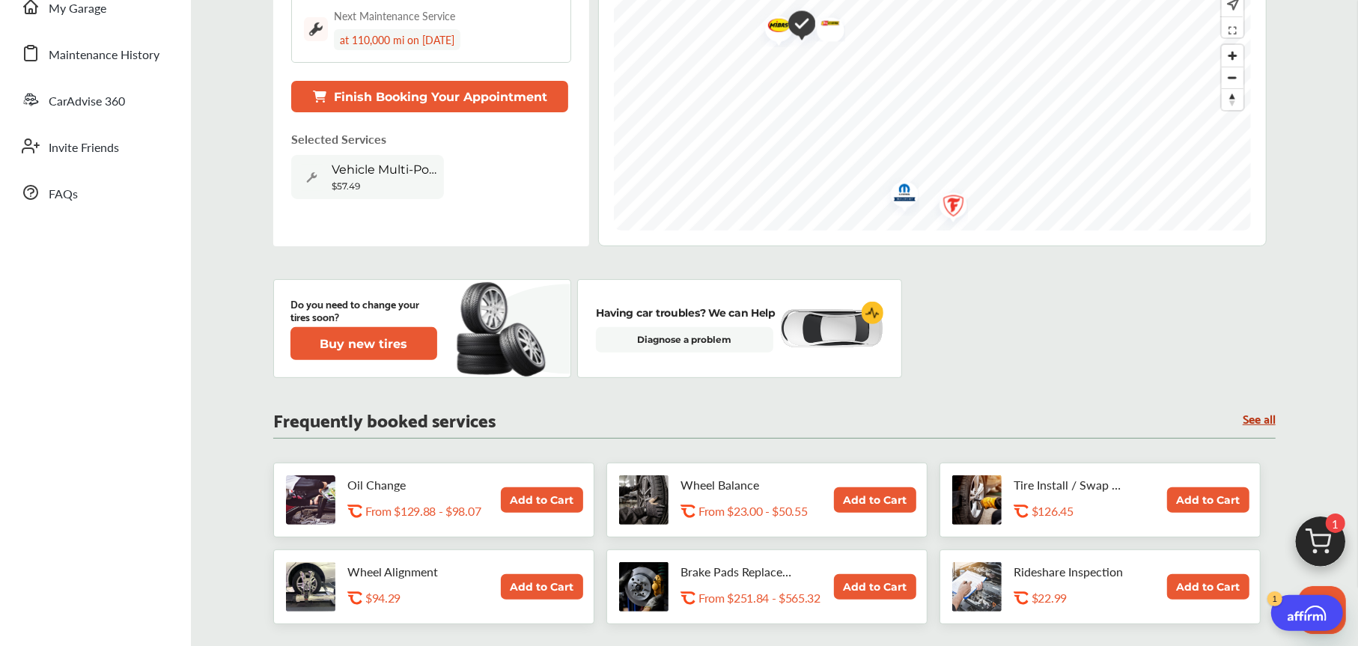
click at [1193, 308] on div "Do you need to change your tires soon? Buy new tires Having car troubles? We ca…" at bounding box center [774, 328] width 1003 height 99
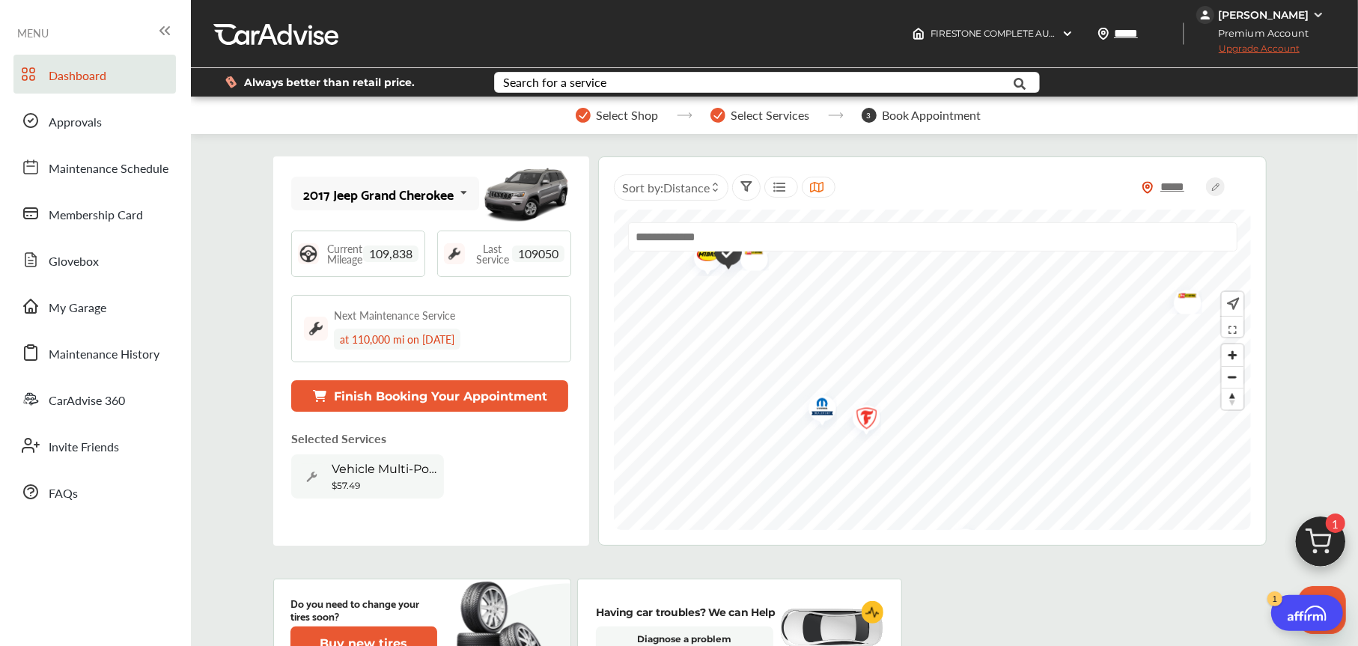
click at [473, 450] on div "Selected Services Vehicle Multi-Point Inspection $57.49 My Cart Shop Change FIR…" at bounding box center [421, 463] width 261 height 67
click at [469, 389] on button "Finish Booking Your Appointment" at bounding box center [429, 395] width 277 height 31
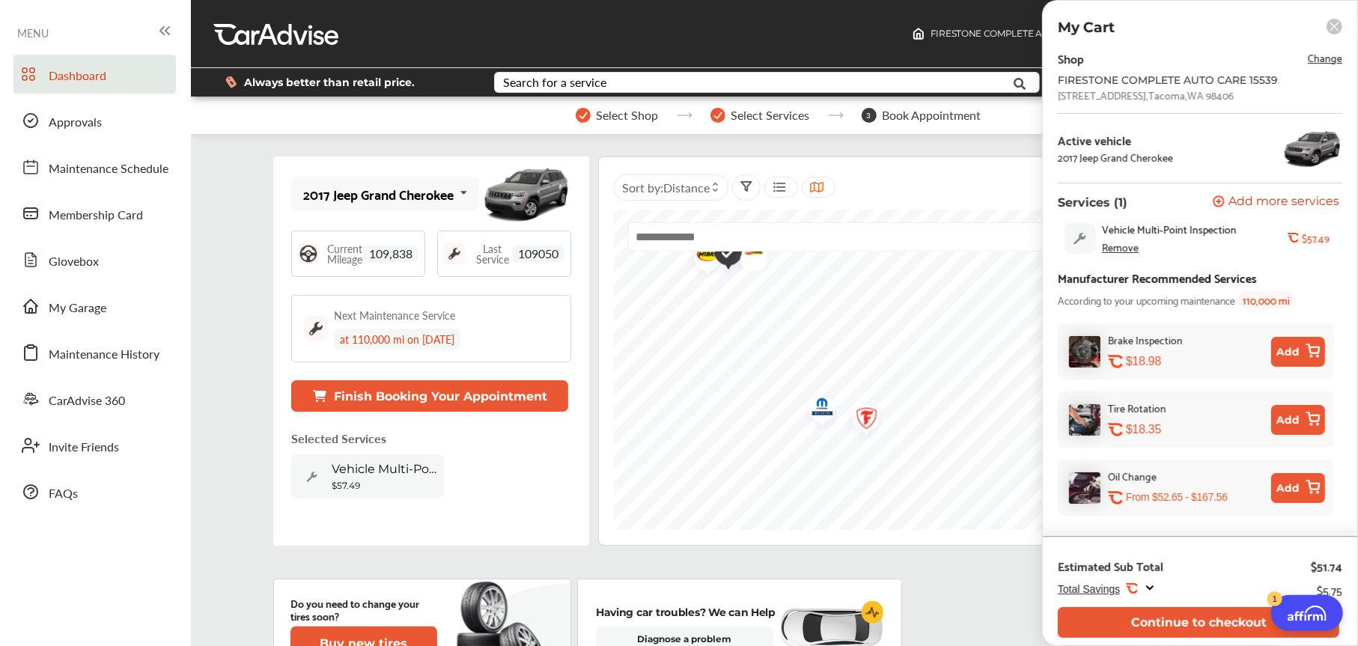
click at [341, 470] on span "Vehicle Multi-Point Inspection" at bounding box center [384, 469] width 105 height 14
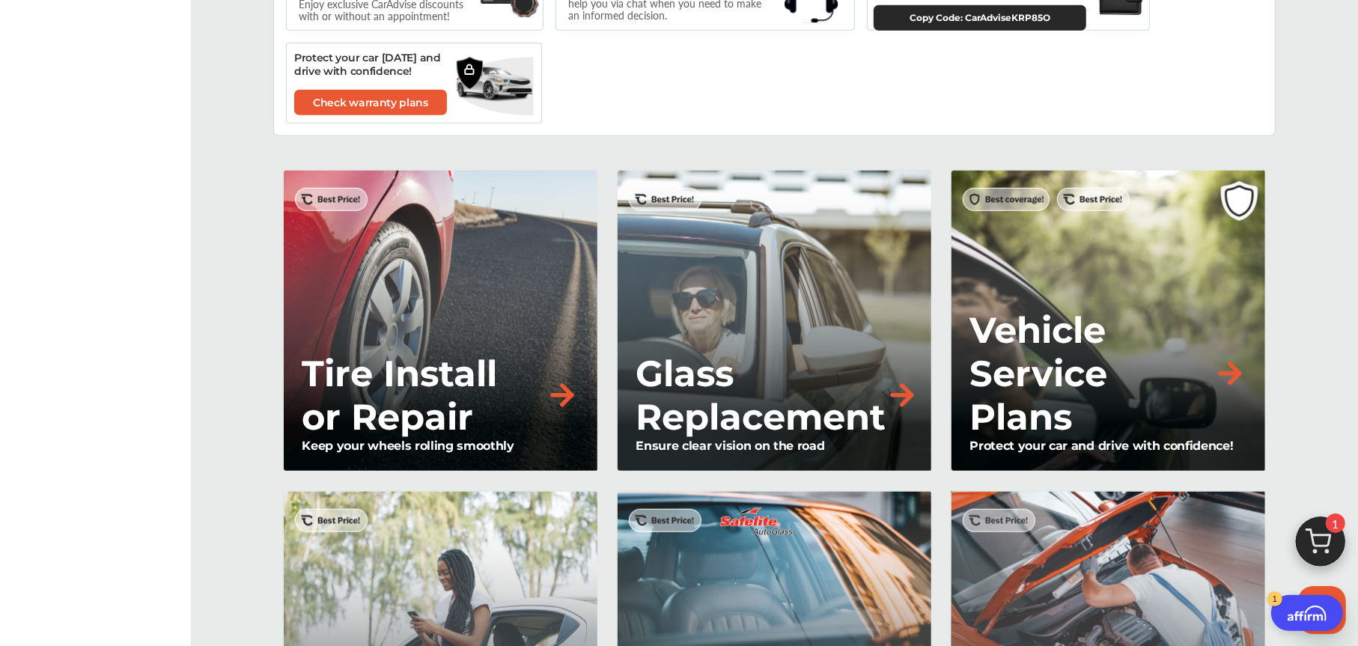
scroll to position [1029, 0]
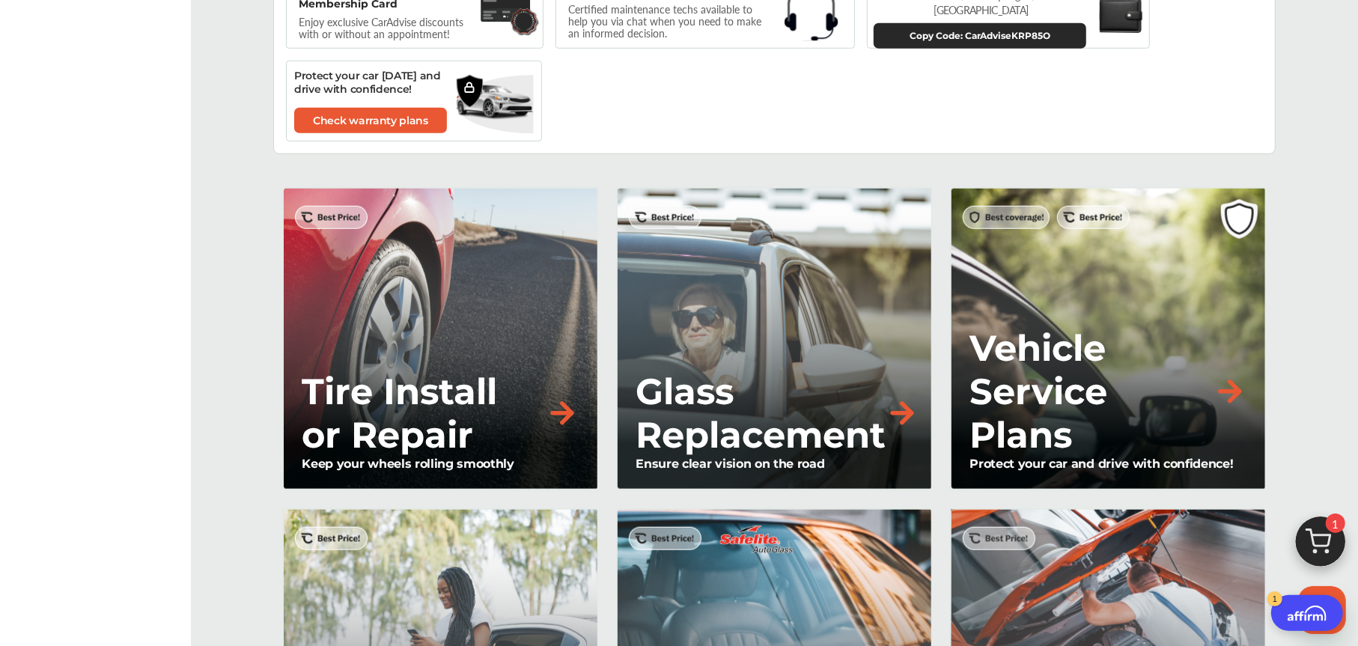
click at [1033, 385] on p "Vehicle Service Plans" at bounding box center [1092, 391] width 244 height 130
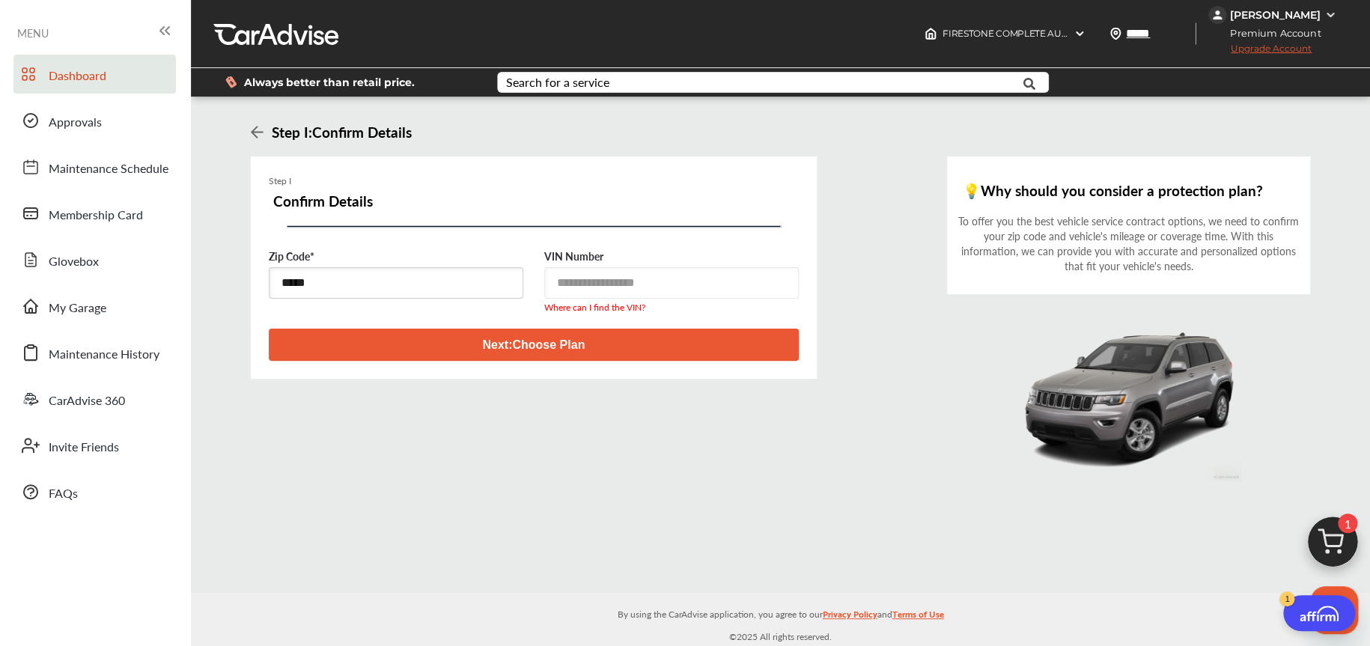
click at [62, 68] on span "Dashboard" at bounding box center [78, 76] width 58 height 19
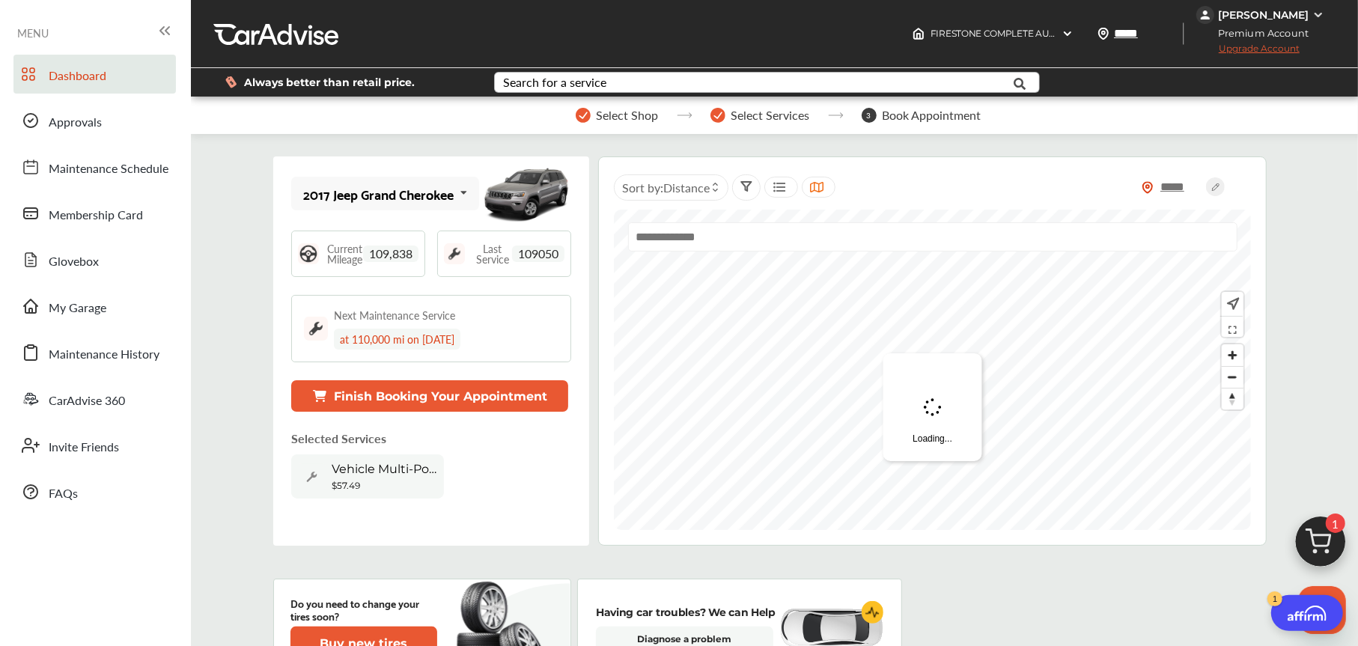
click at [587, 79] on div "Search for a service" at bounding box center [554, 82] width 103 height 12
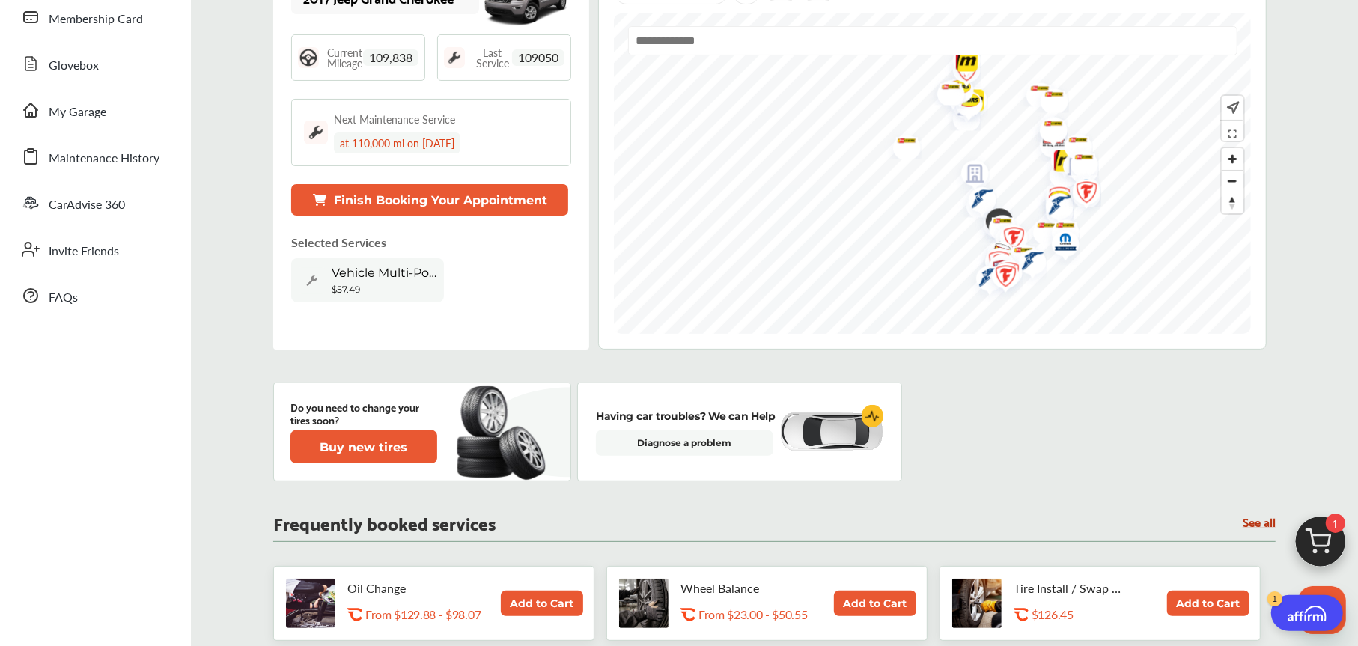
scroll to position [299, 0]
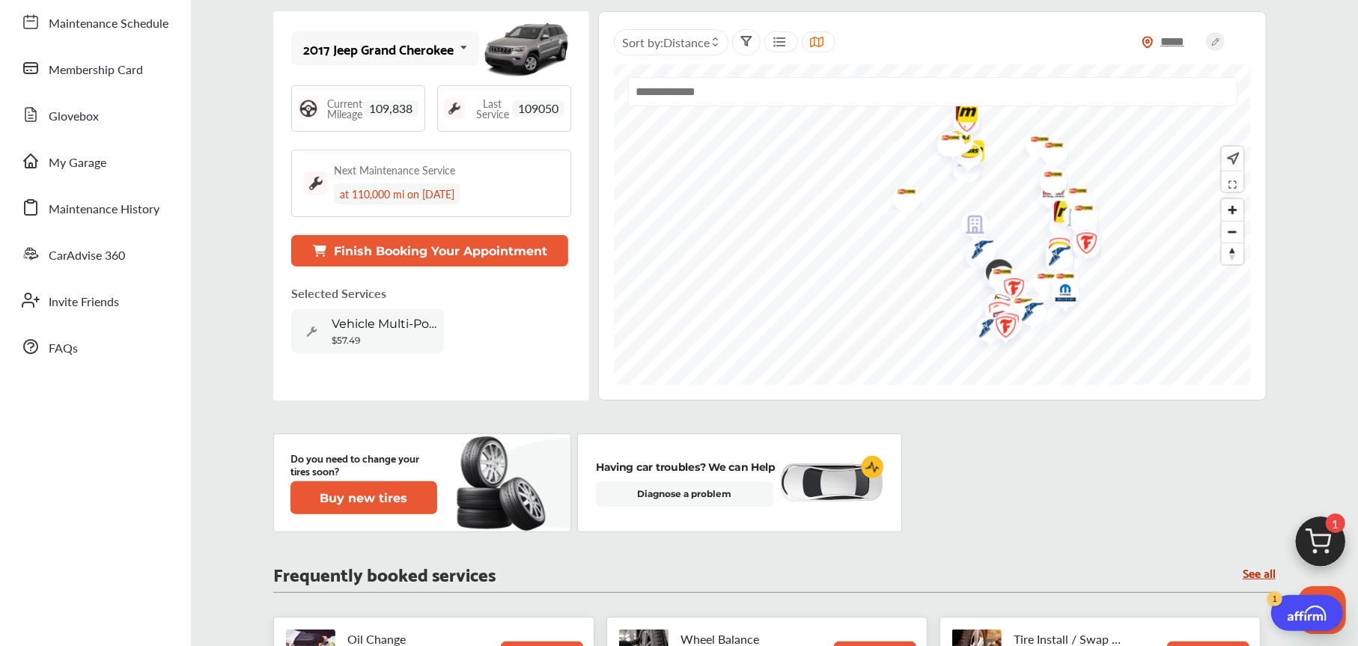
scroll to position [0, 0]
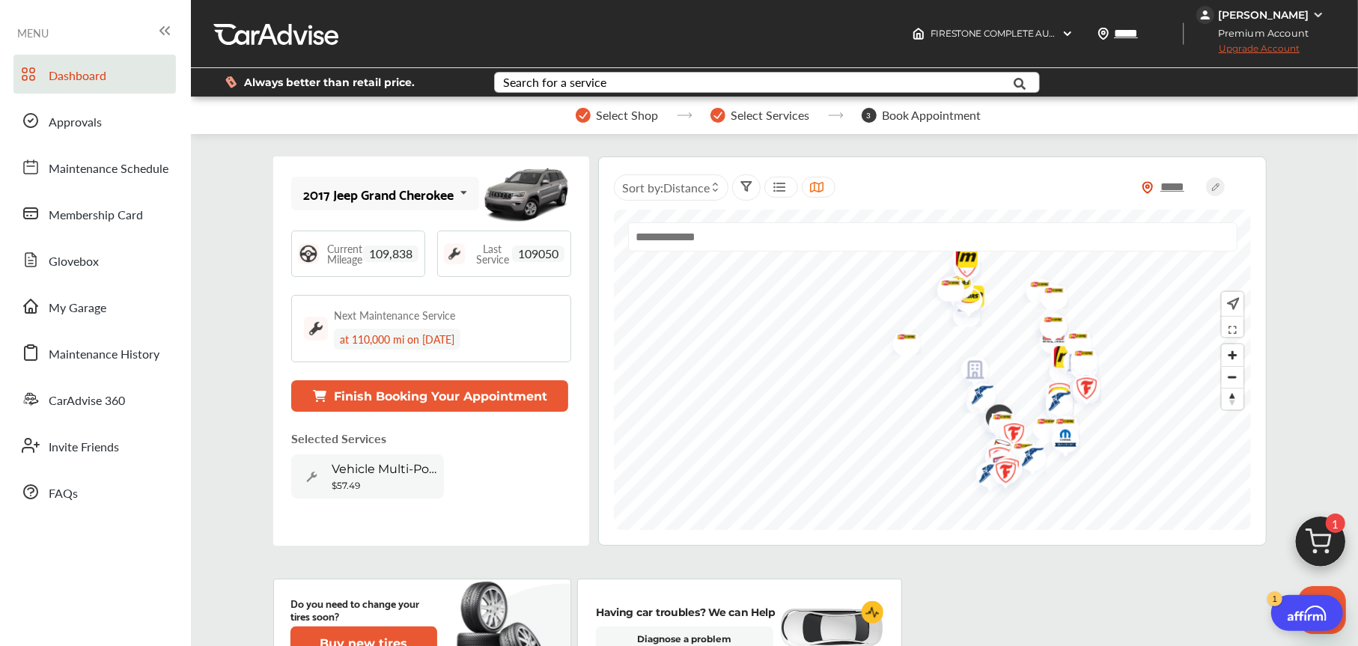
click at [439, 390] on button "Finish Booking Your Appointment" at bounding box center [429, 395] width 277 height 31
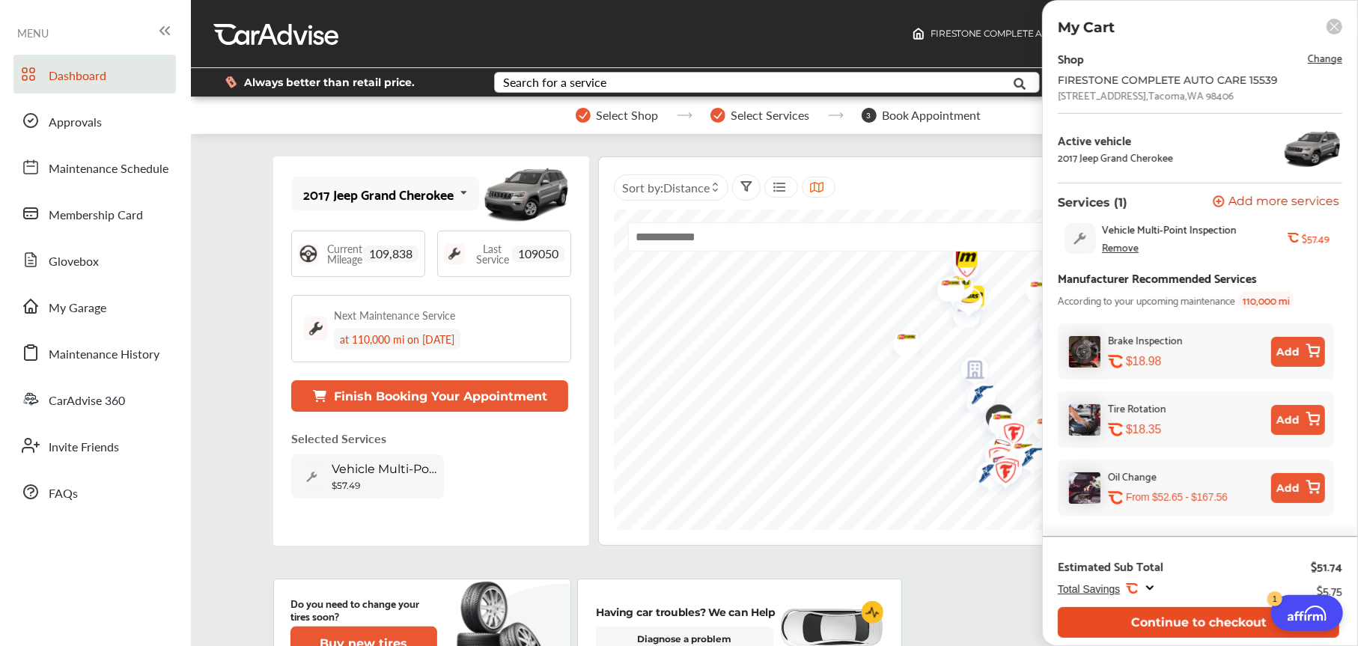
click at [1179, 612] on button "Continue to checkout" at bounding box center [1199, 622] width 282 height 31
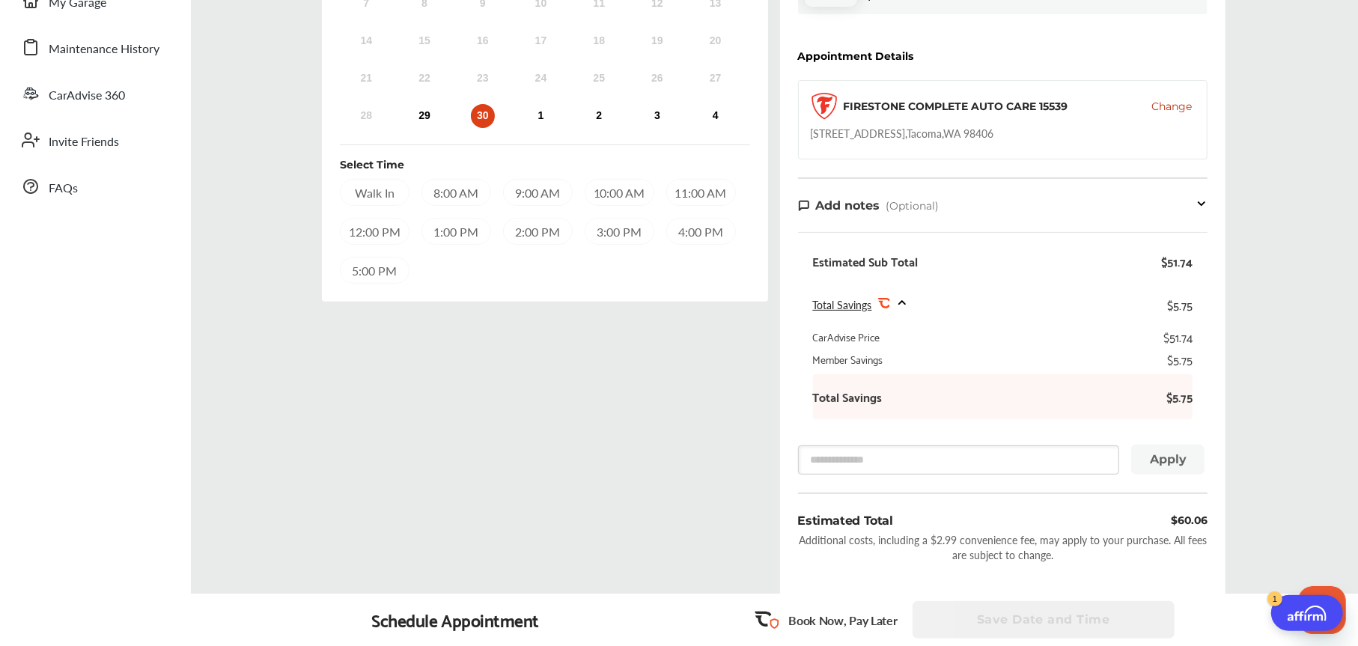
scroll to position [374, 0]
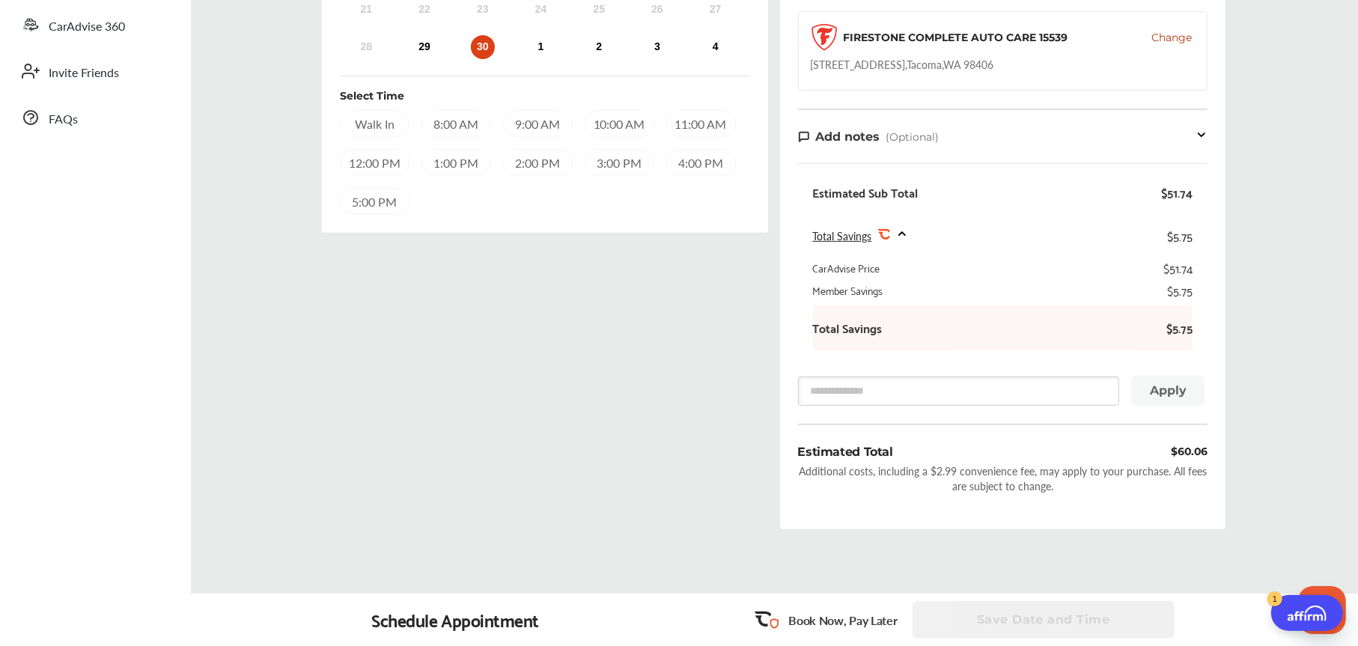
click at [1288, 357] on div "Select Date and Time Next Month [DATE] Su Mo Tu We Th Fr Sa 31 1 2 3 4 5 6 7 8 …" at bounding box center [774, 155] width 1190 height 773
click at [659, 399] on div "Select Date and Time Next Month [DATE] Su Mo Tu We Th Fr Sa 31 1 2 3 4 5 6 7 8 …" at bounding box center [545, 155] width 458 height 773
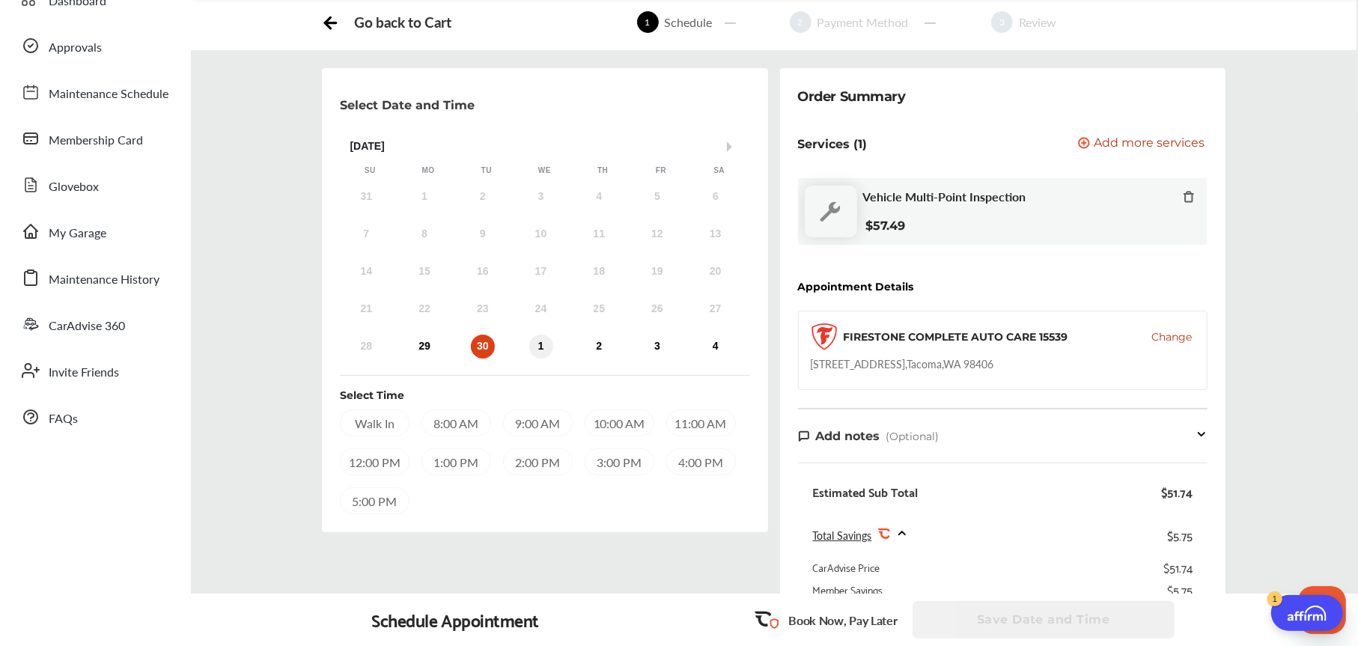
click at [532, 344] on div "1" at bounding box center [541, 347] width 24 height 24
click at [537, 492] on div "Walk In 8:00 AM 9:00 AM 10:00 AM 11:00 AM 12:00 PM 1:00 PM 2:00 PM 3:00 PM 4:00…" at bounding box center [545, 462] width 410 height 105
click at [604, 203] on div "2" at bounding box center [599, 197] width 24 height 24
click at [451, 423] on div "8:00 AM" at bounding box center [457, 423] width 70 height 27
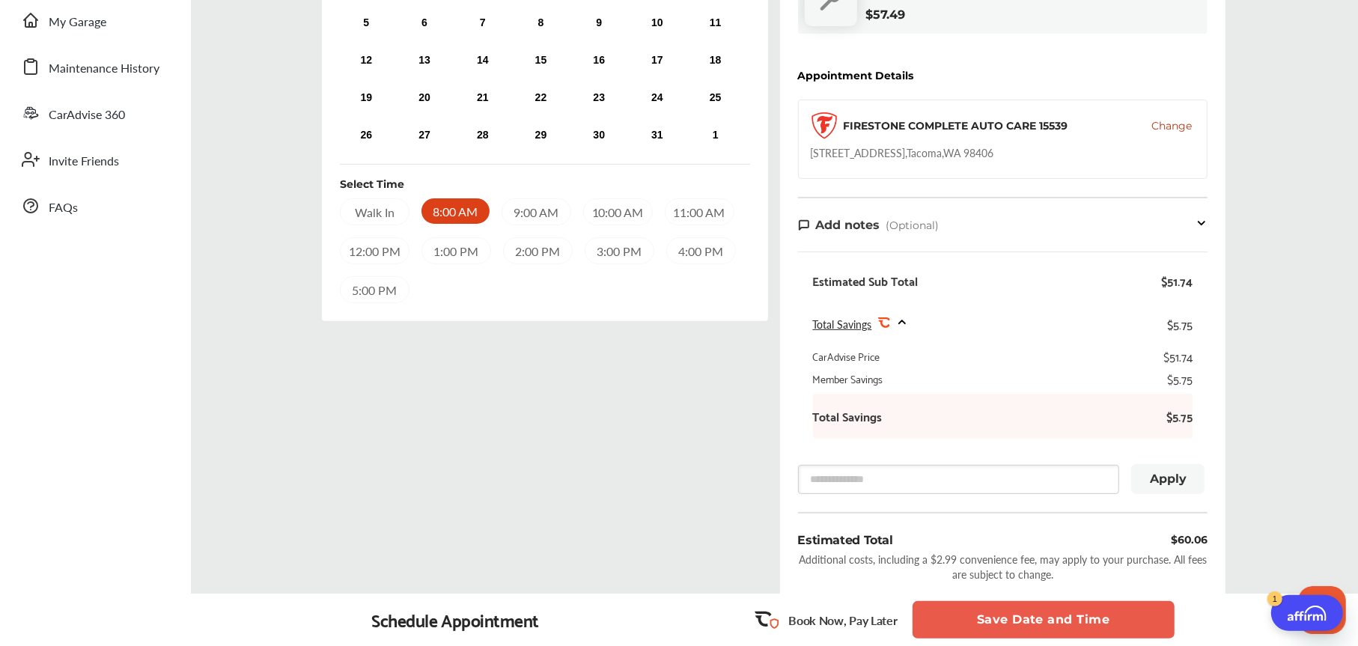
scroll to position [299, 0]
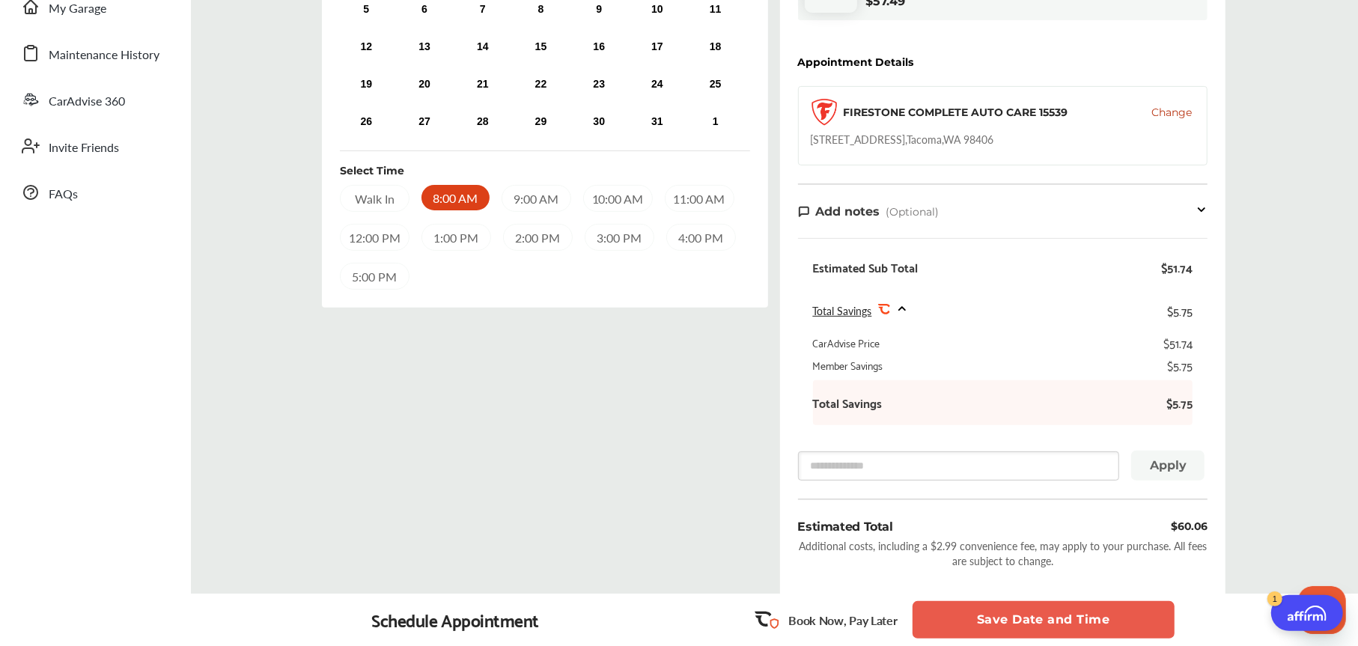
click at [1041, 620] on button "Save Date and Time" at bounding box center [1044, 619] width 262 height 37
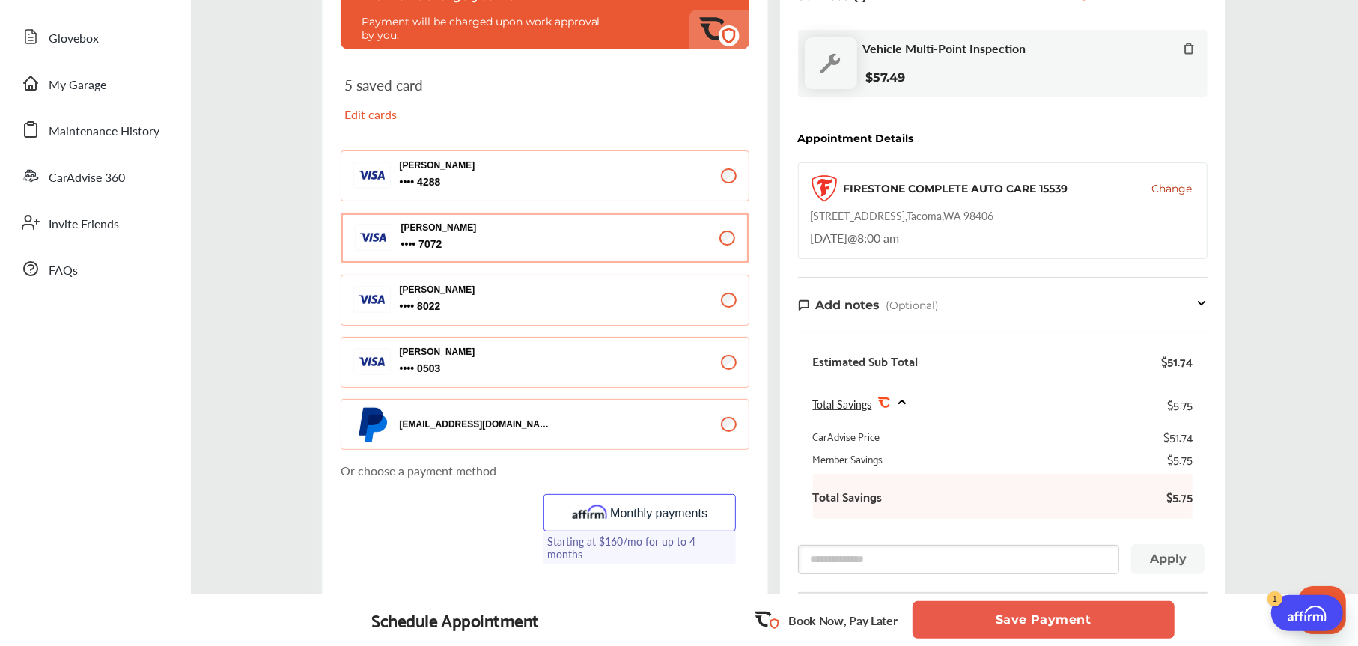
scroll to position [225, 0]
click at [676, 565] on div "Monthly payments Starting at $160/mo for up to 4 months" at bounding box center [640, 538] width 192 height 90
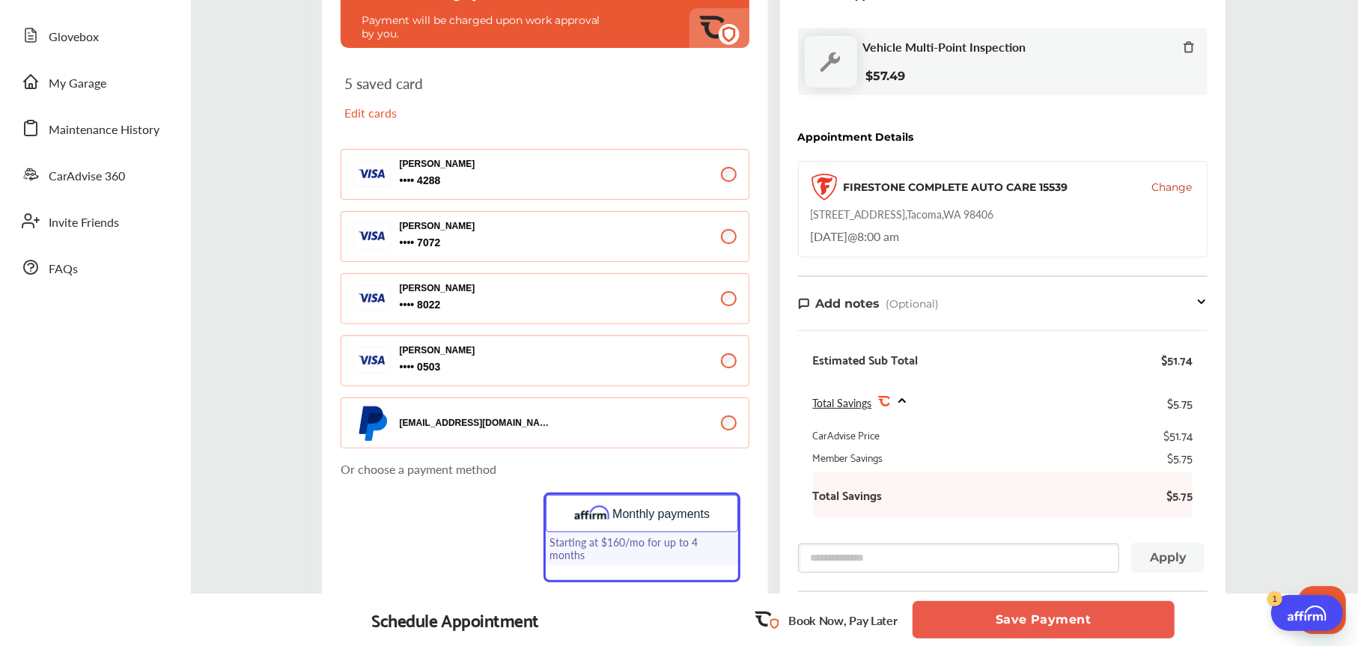
click at [1312, 403] on div "Select payment method We won't charge you now ! Payment will be charged upon wo…" at bounding box center [774, 337] width 1190 height 839
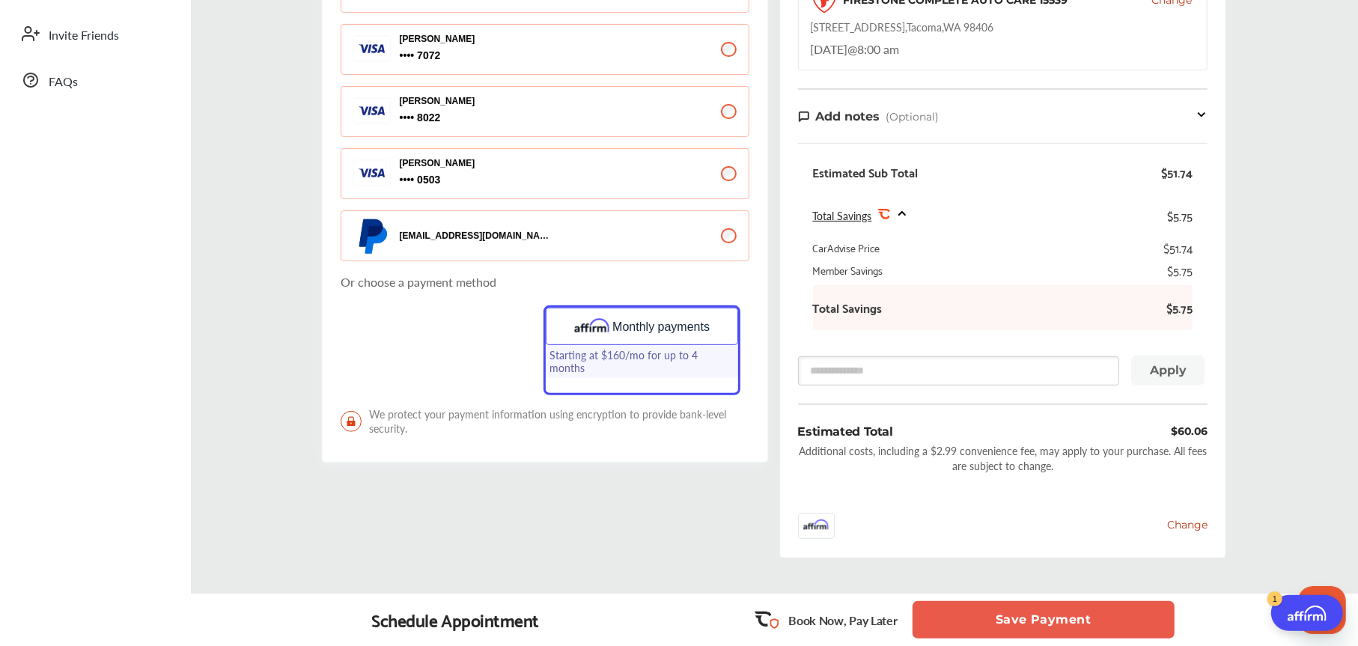
scroll to position [449, 0]
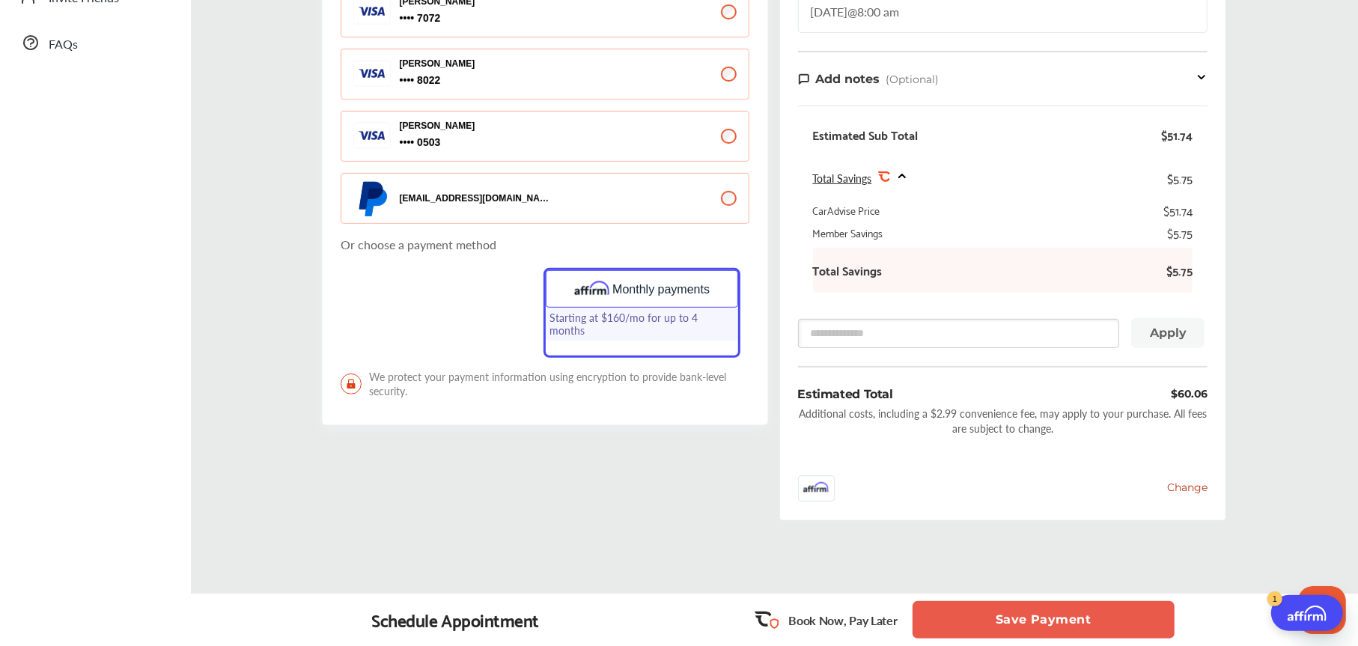
click at [1302, 404] on div "Select payment method We won't charge you now ! Payment will be charged upon wo…" at bounding box center [774, 113] width 1190 height 839
drag, startPoint x: 588, startPoint y: 430, endPoint x: 742, endPoint y: 361, distance: 168.9
click at [589, 431] on div "Select payment method We won't charge you now ! Payment will be charged upon wo…" at bounding box center [545, 113] width 458 height 839
click at [612, 575] on div "Go back to Cart 1 Schedule 2 Payment Method 3 Review Select payment method We w…" at bounding box center [775, 146] width 1160 height 1033
click at [613, 528] on div "Select payment method We won't charge you now ! Payment will be charged upon wo…" at bounding box center [545, 113] width 458 height 839
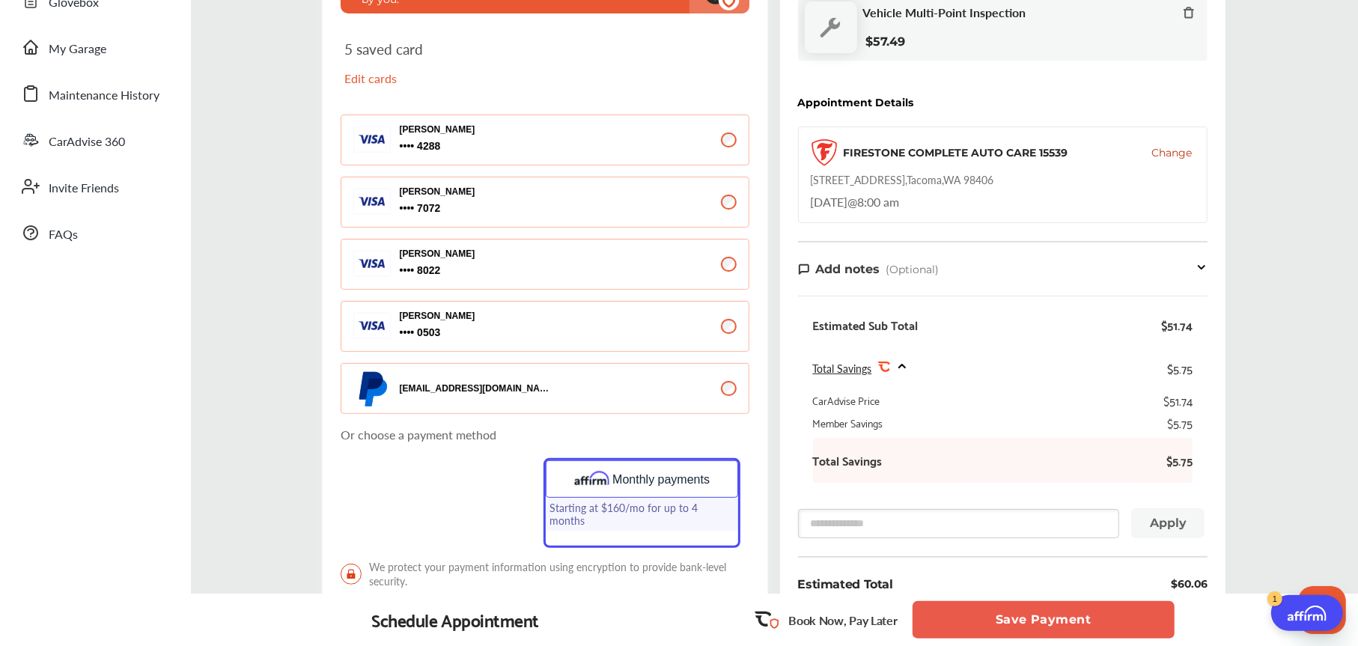
scroll to position [299, 0]
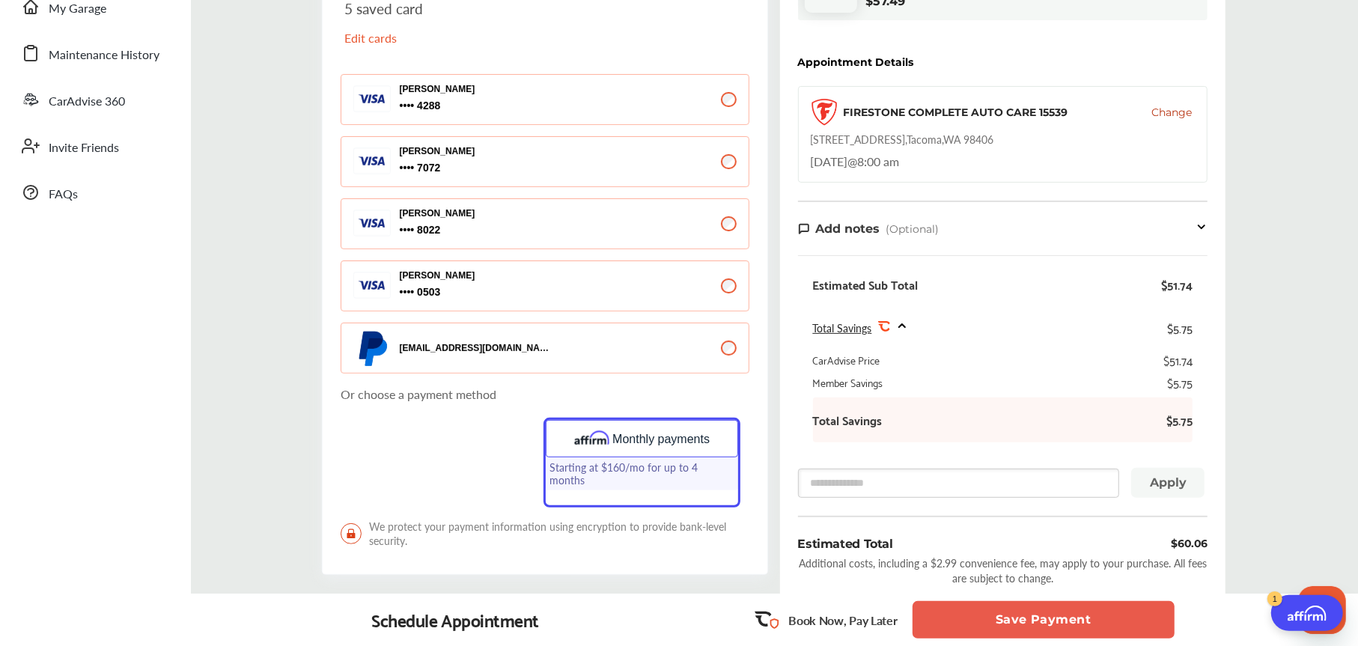
click at [382, 34] on p "Edit cards" at bounding box center [440, 37] width 192 height 17
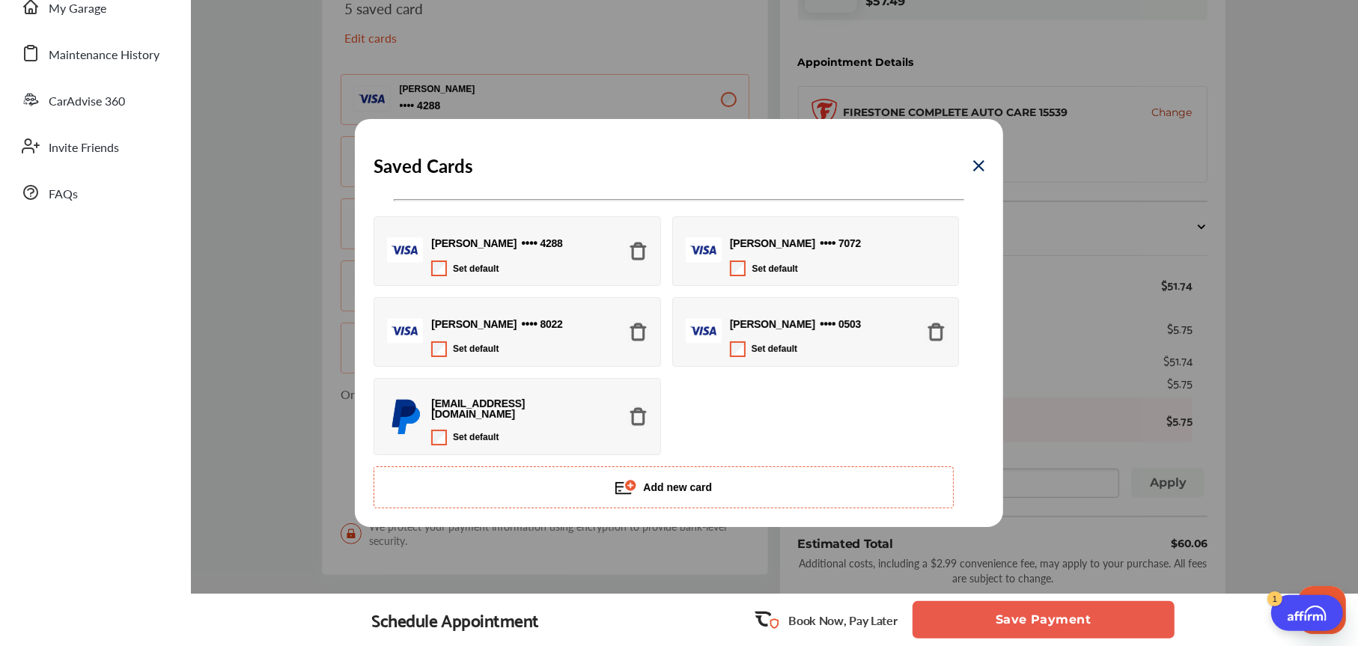
click at [643, 417] on img at bounding box center [638, 417] width 20 height 20
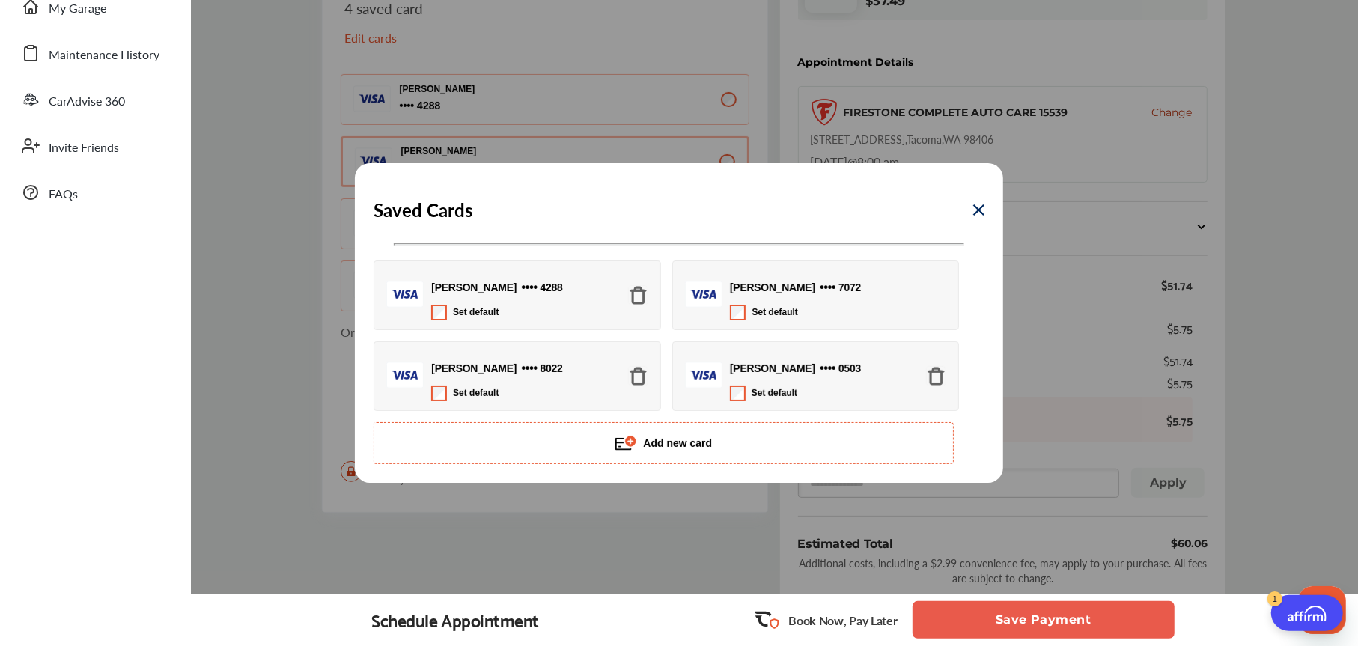
click at [938, 374] on img at bounding box center [936, 376] width 20 height 20
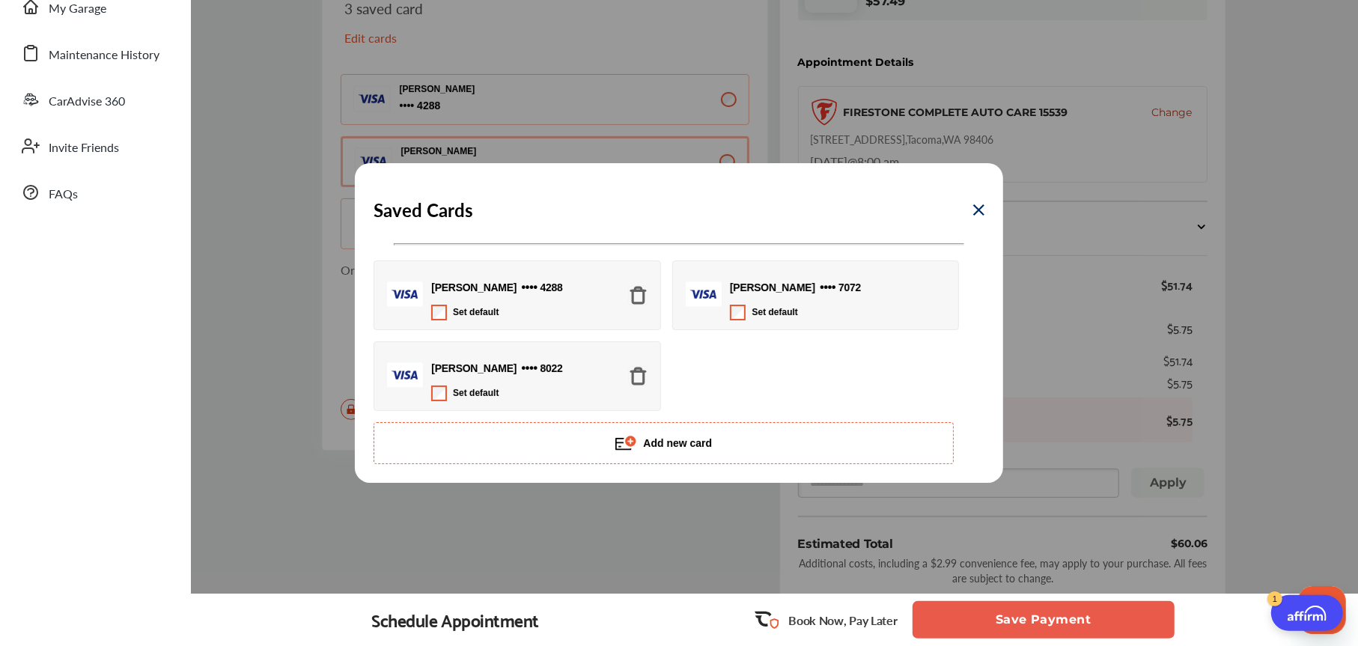
click at [685, 440] on button "Add new card" at bounding box center [664, 443] width 580 height 42
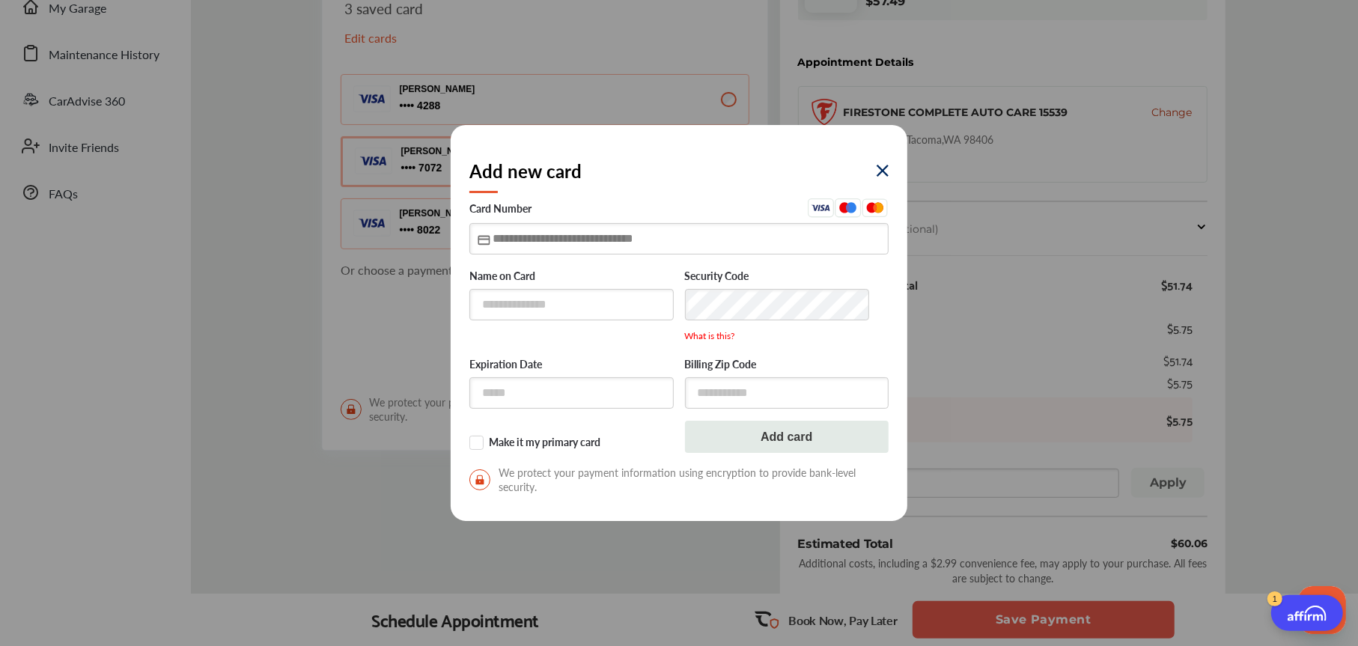
click at [621, 244] on input "text" at bounding box center [678, 238] width 419 height 31
type input "**********"
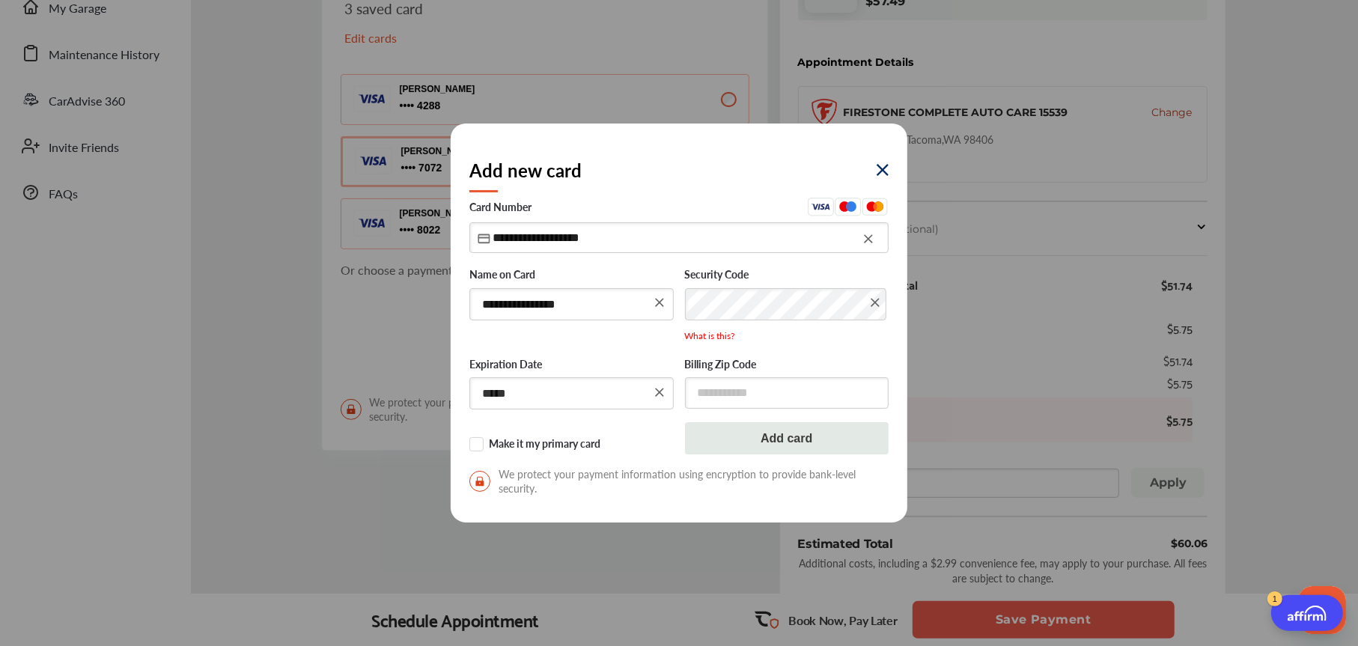
type input "*****"
type input "*"
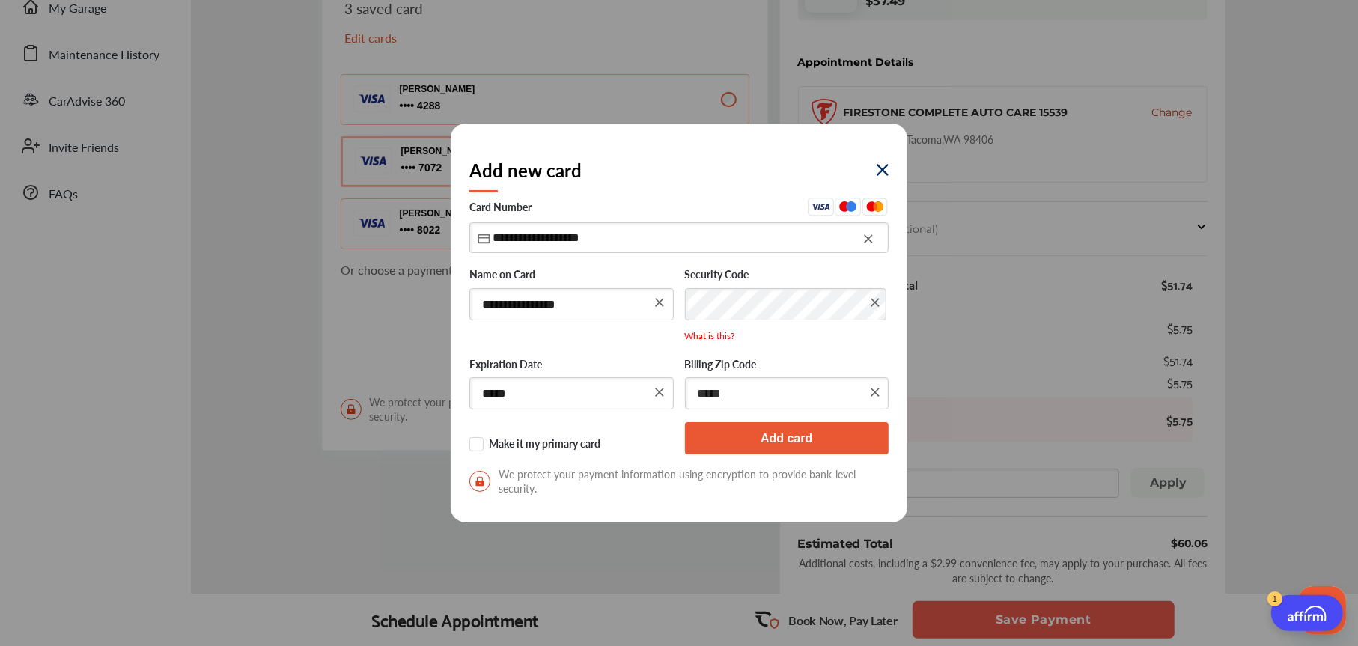
type input "*****"
click at [737, 437] on button "Add card" at bounding box center [787, 438] width 204 height 32
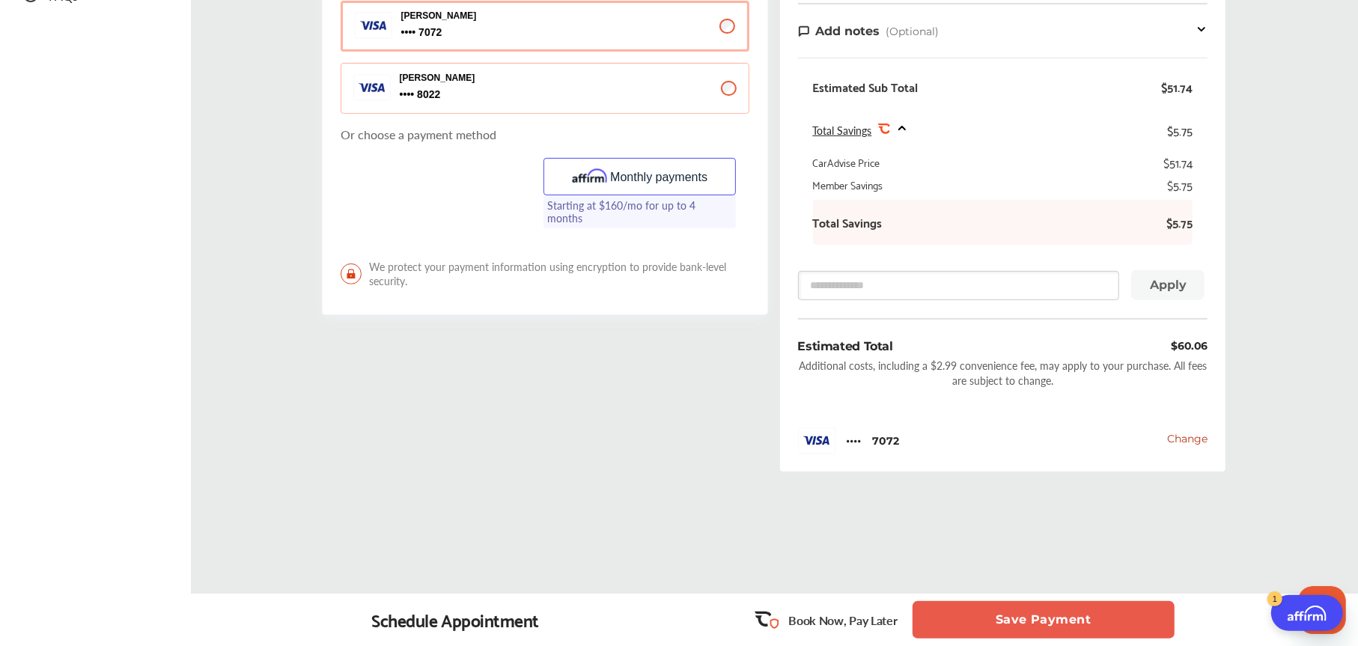
scroll to position [508, 0]
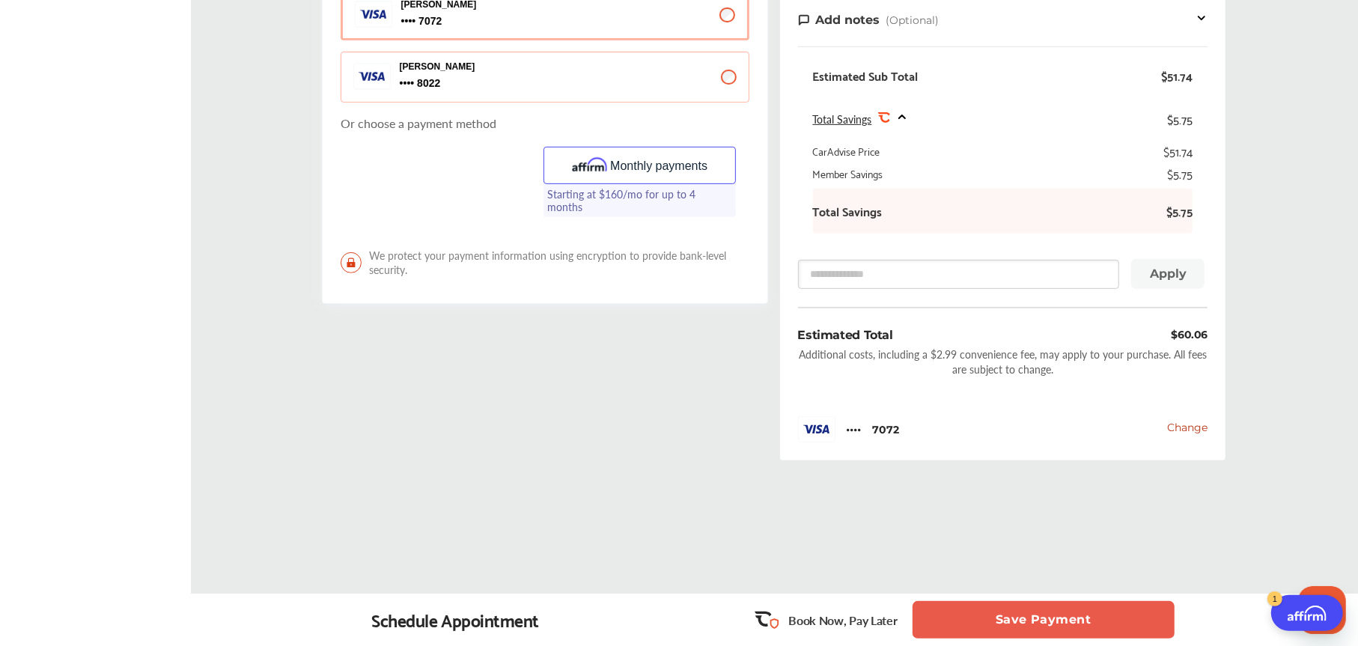
click at [1061, 616] on button "Save Payment" at bounding box center [1044, 619] width 262 height 37
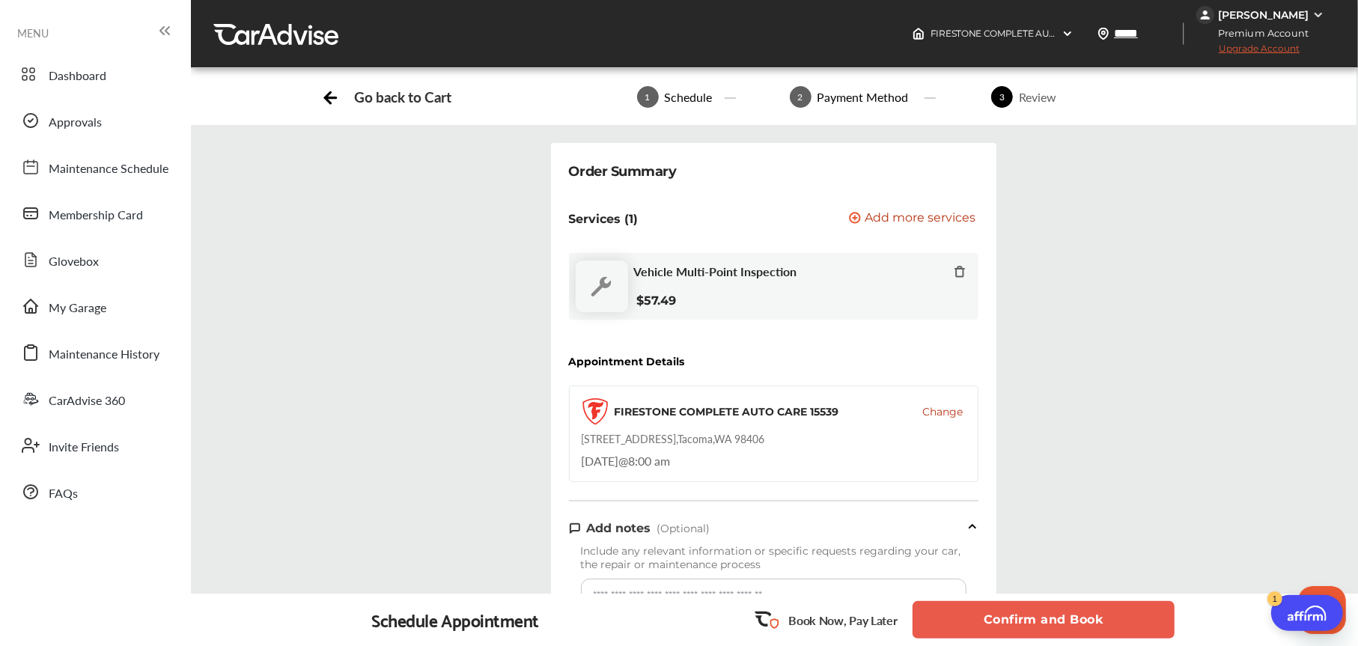
click at [1153, 403] on div "Booking Summary $60.06 Order Summary Services (1) Add a service Add more servic…" at bounding box center [774, 619] width 1190 height 952
click at [1047, 614] on button "Confirm and Book" at bounding box center [1044, 619] width 262 height 37
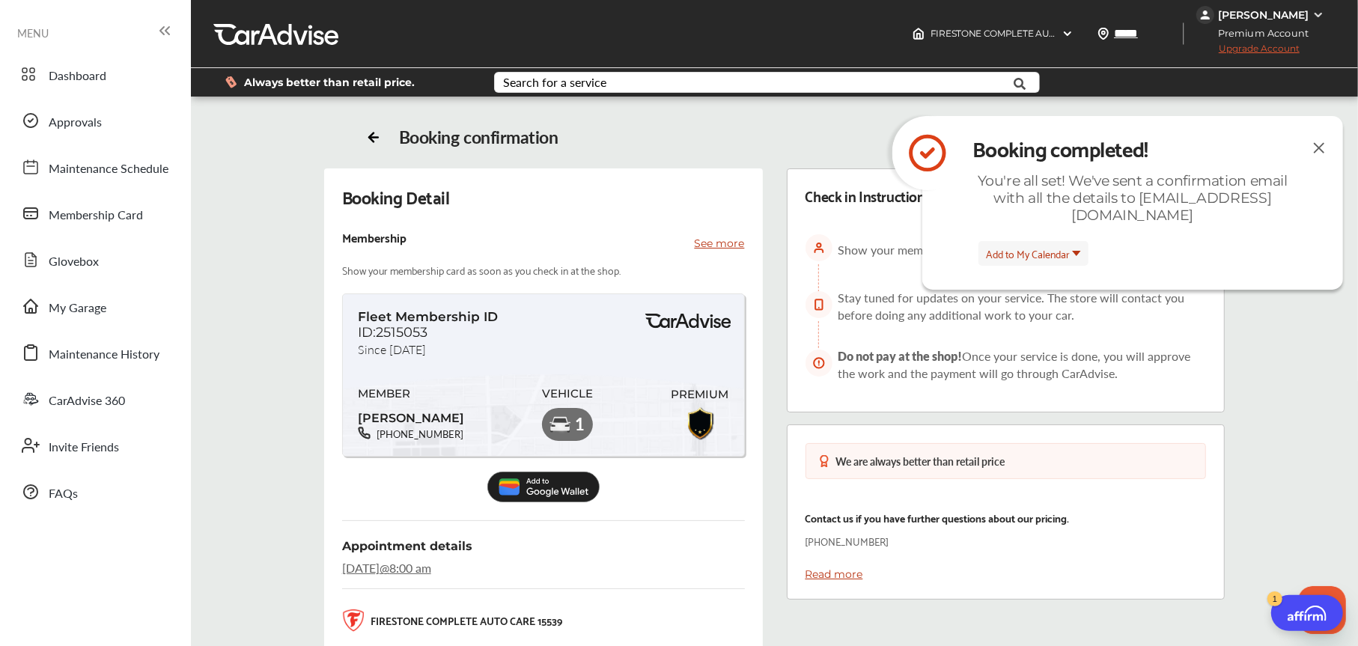
click at [1317, 147] on img at bounding box center [1319, 148] width 18 height 19
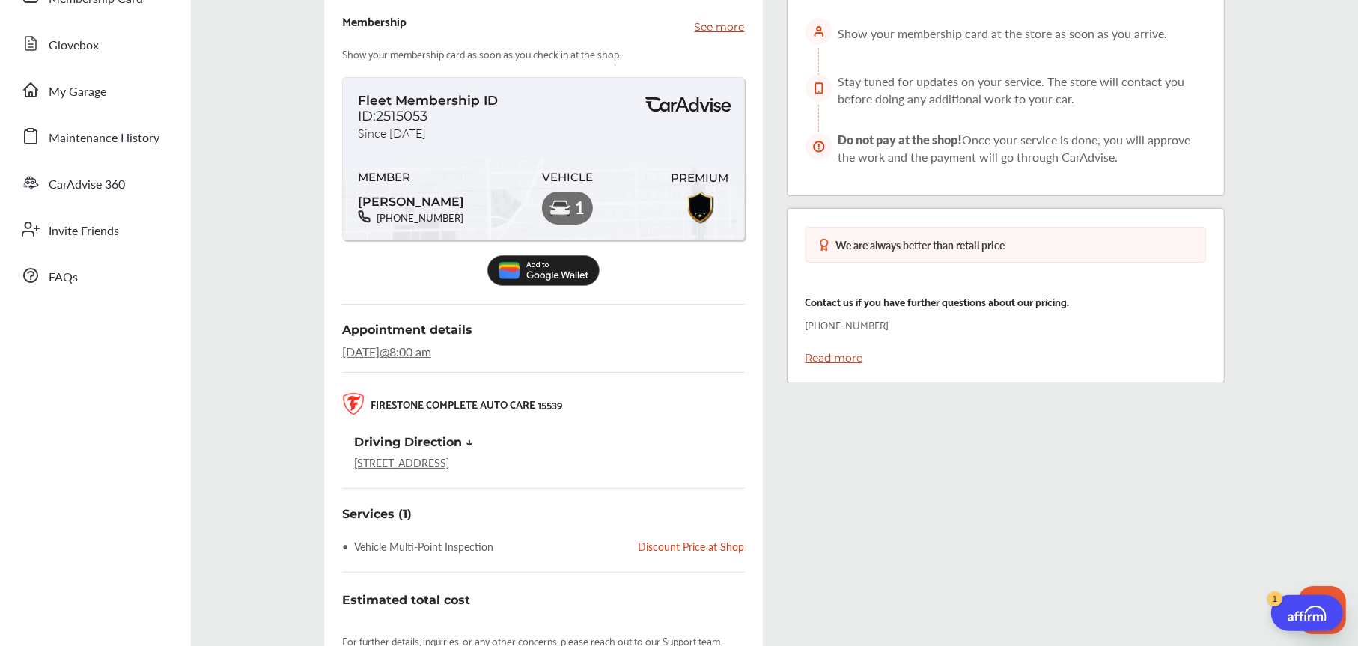
scroll to position [299, 0]
